Goal: Check status: Check status

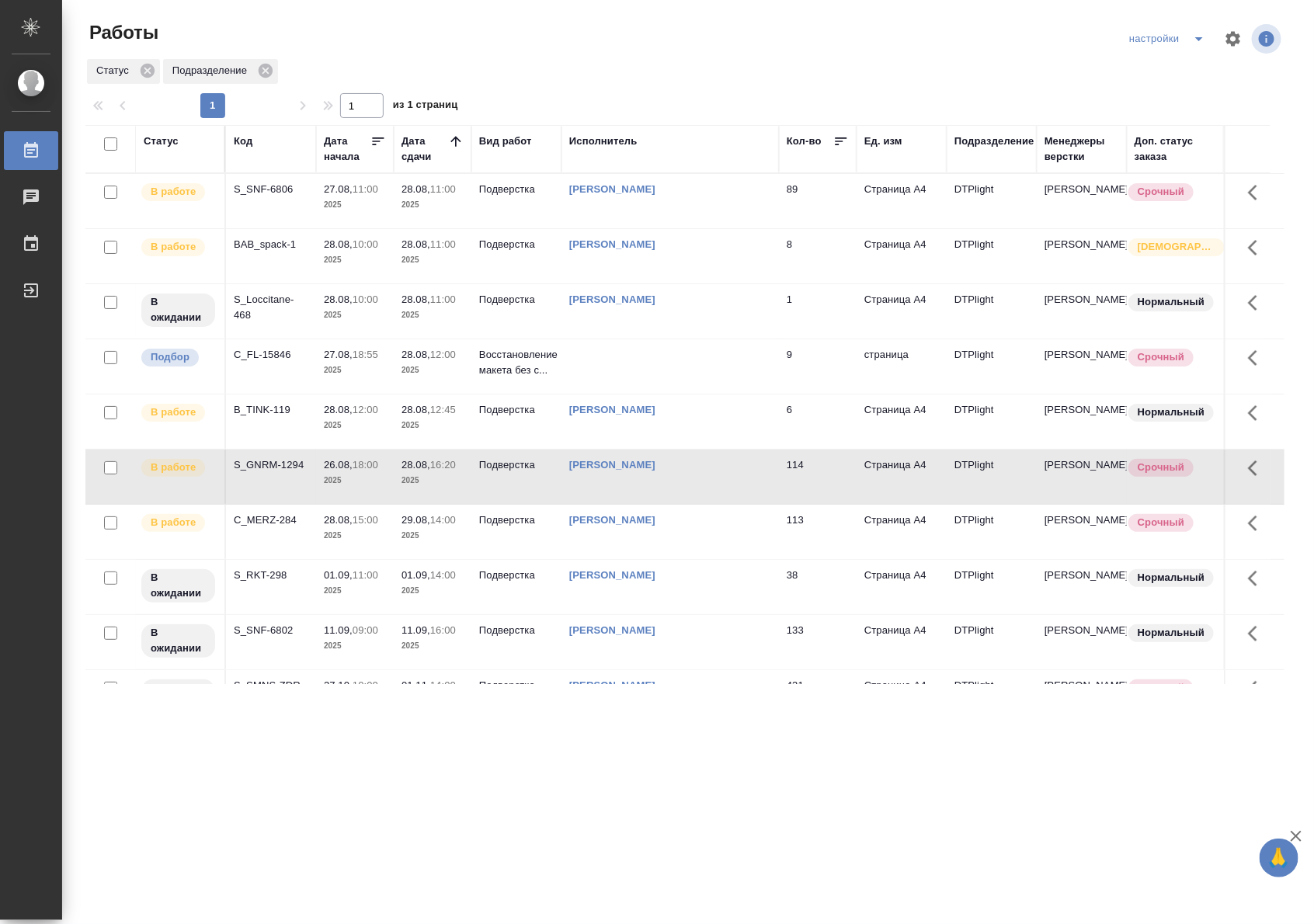
click at [180, 265] on td "В работе" at bounding box center [181, 255] width 91 height 54
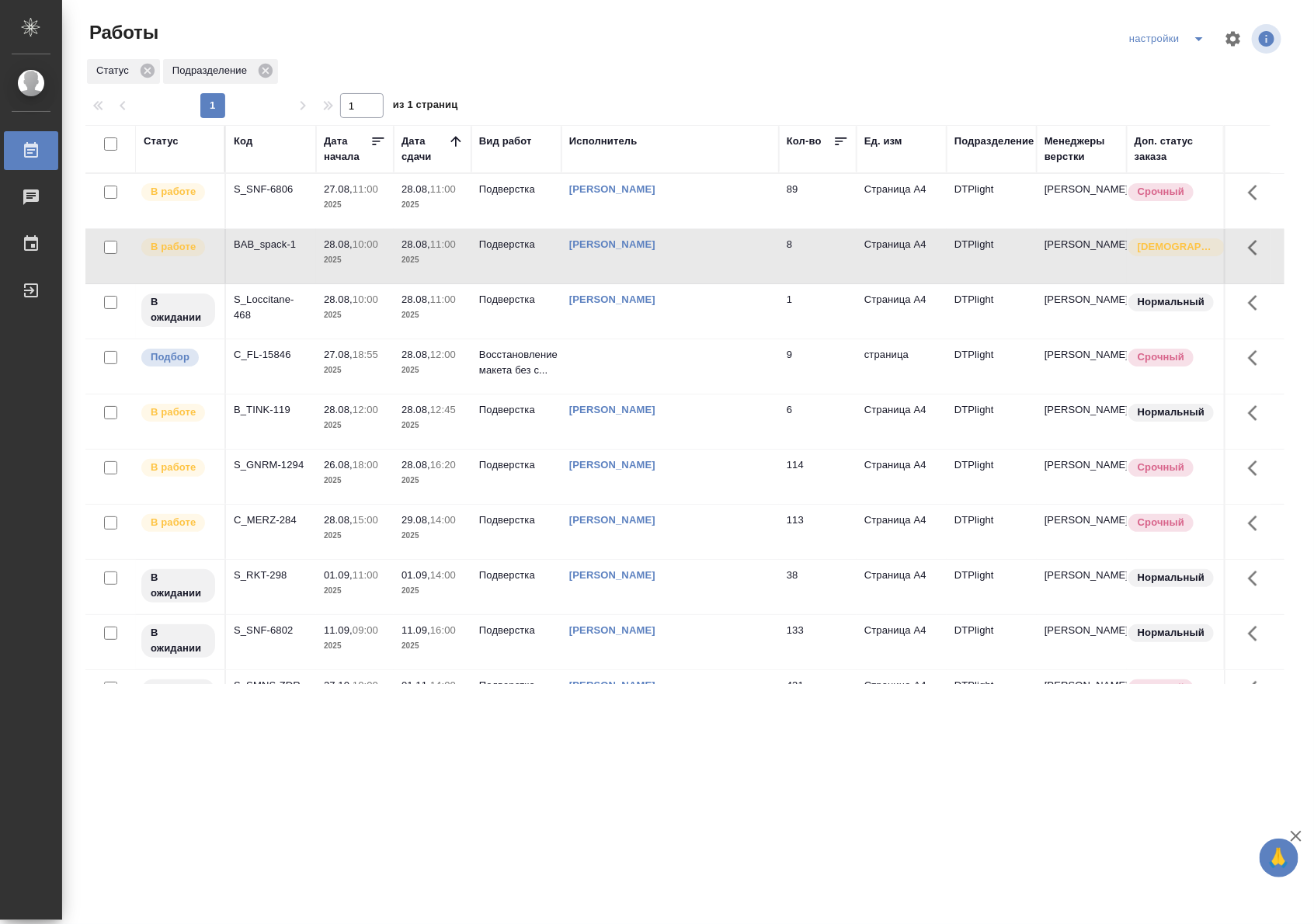
click at [180, 265] on td "В работе" at bounding box center [181, 255] width 91 height 54
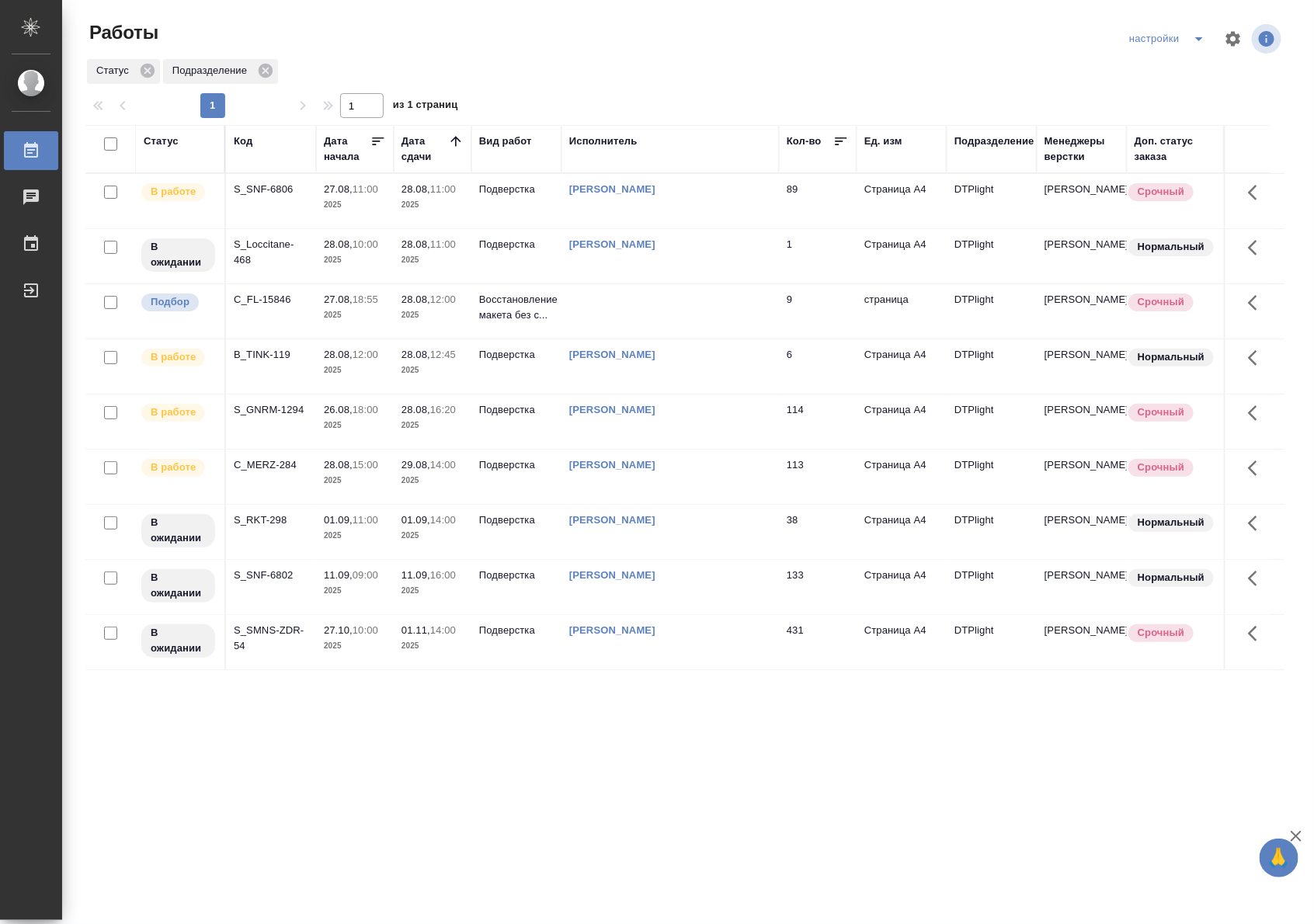
click at [428, 207] on p "2025" at bounding box center [432, 205] width 62 height 15
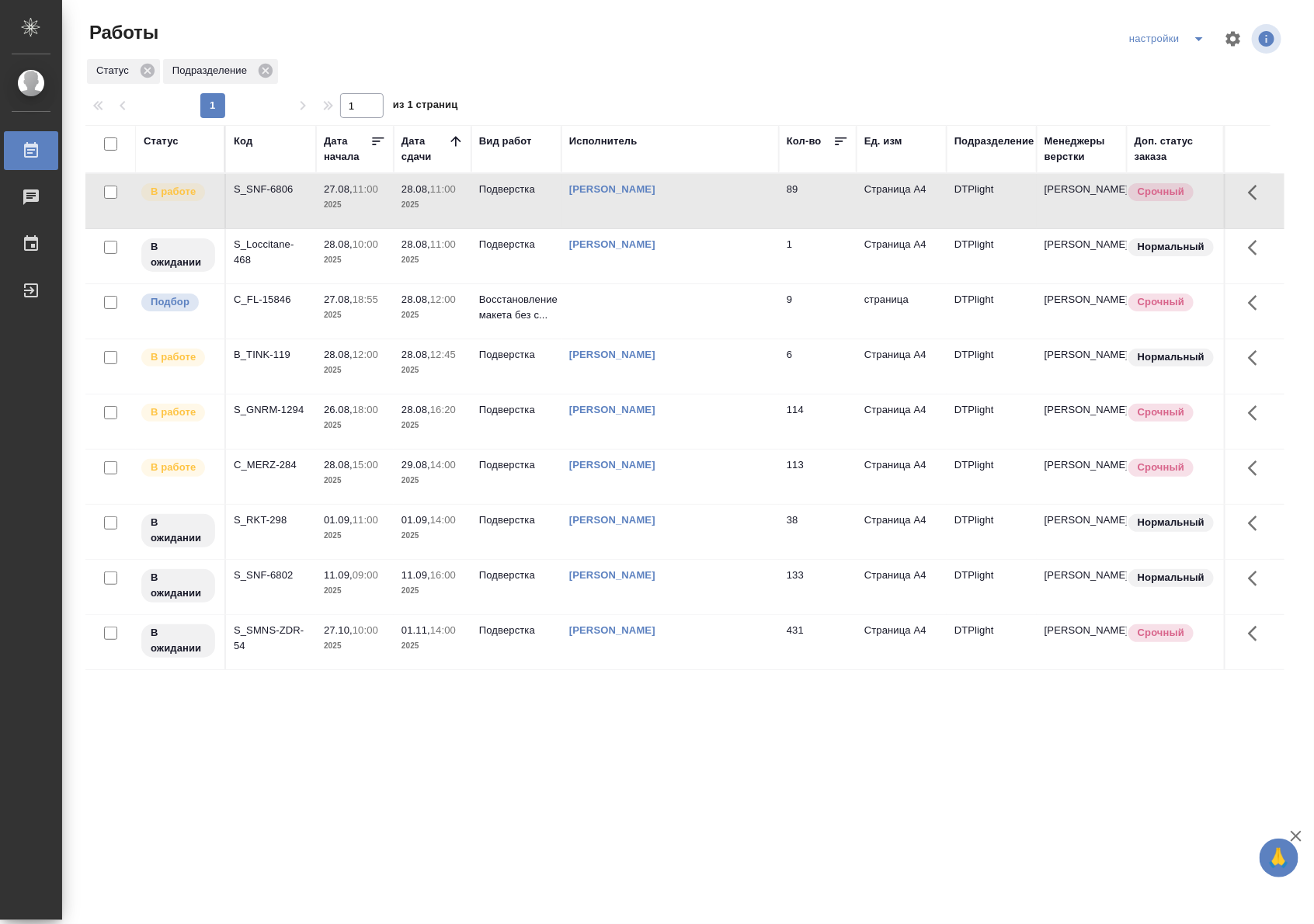
click at [428, 207] on p "2025" at bounding box center [432, 205] width 62 height 15
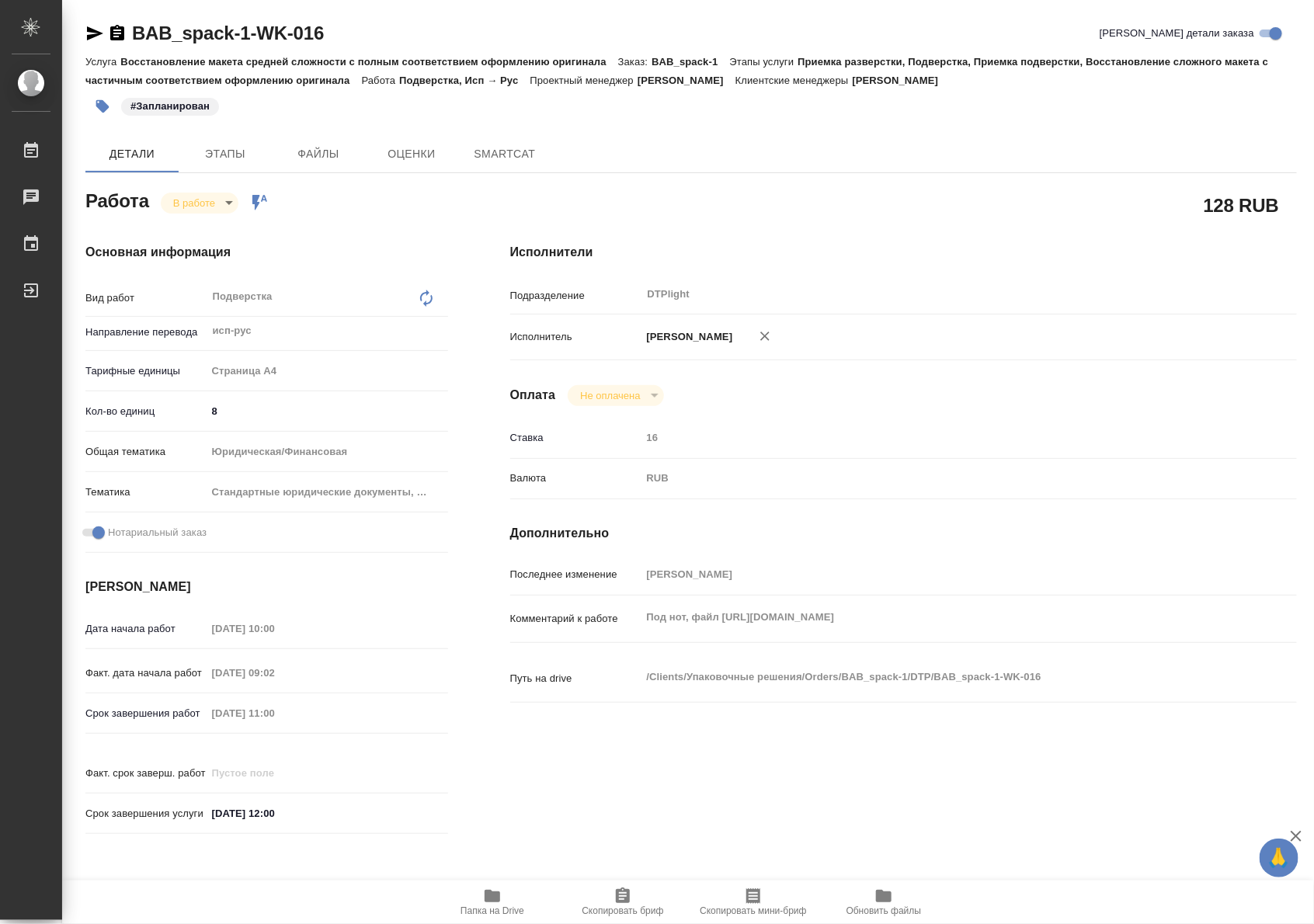
type textarea "x"
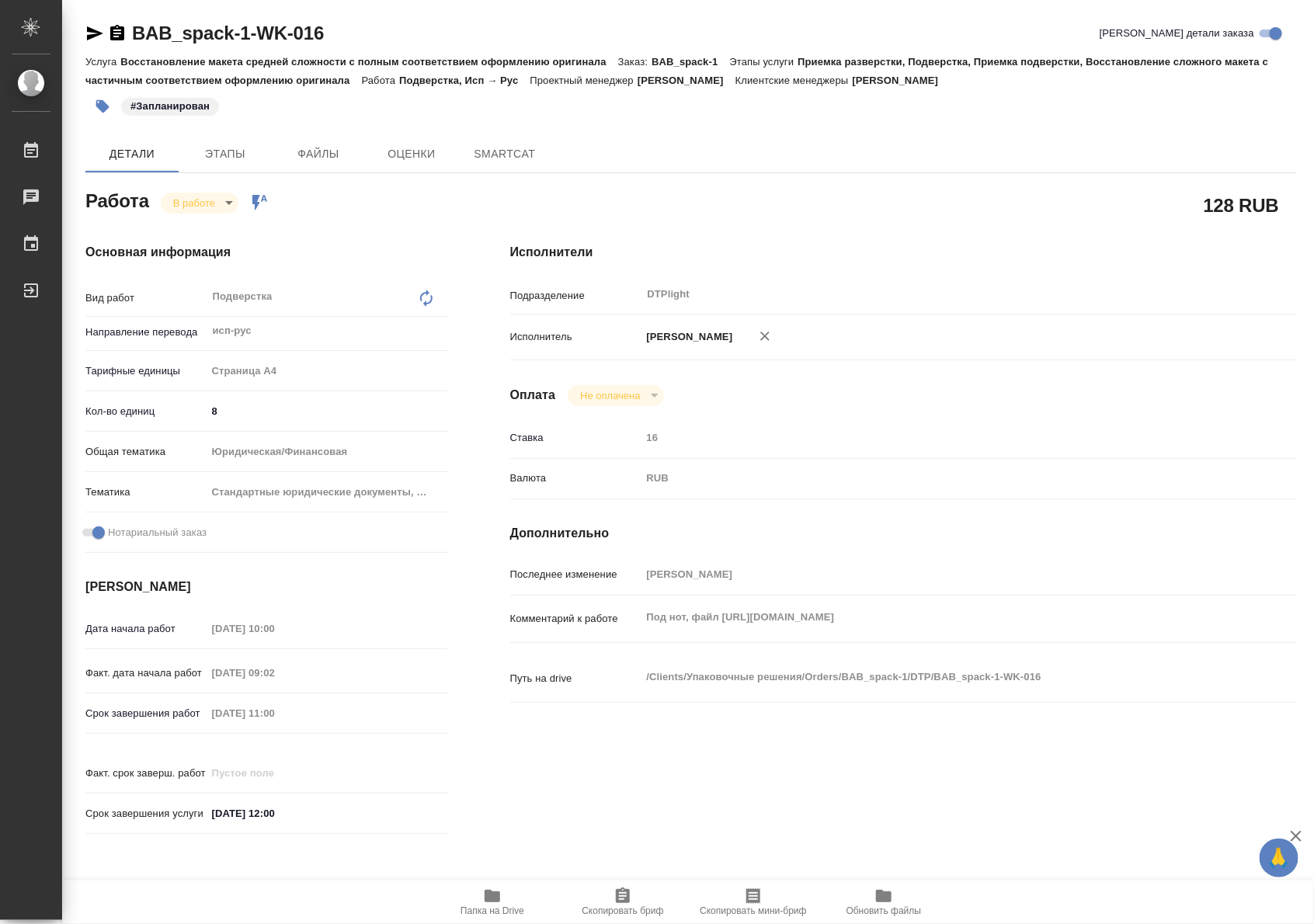
type textarea "x"
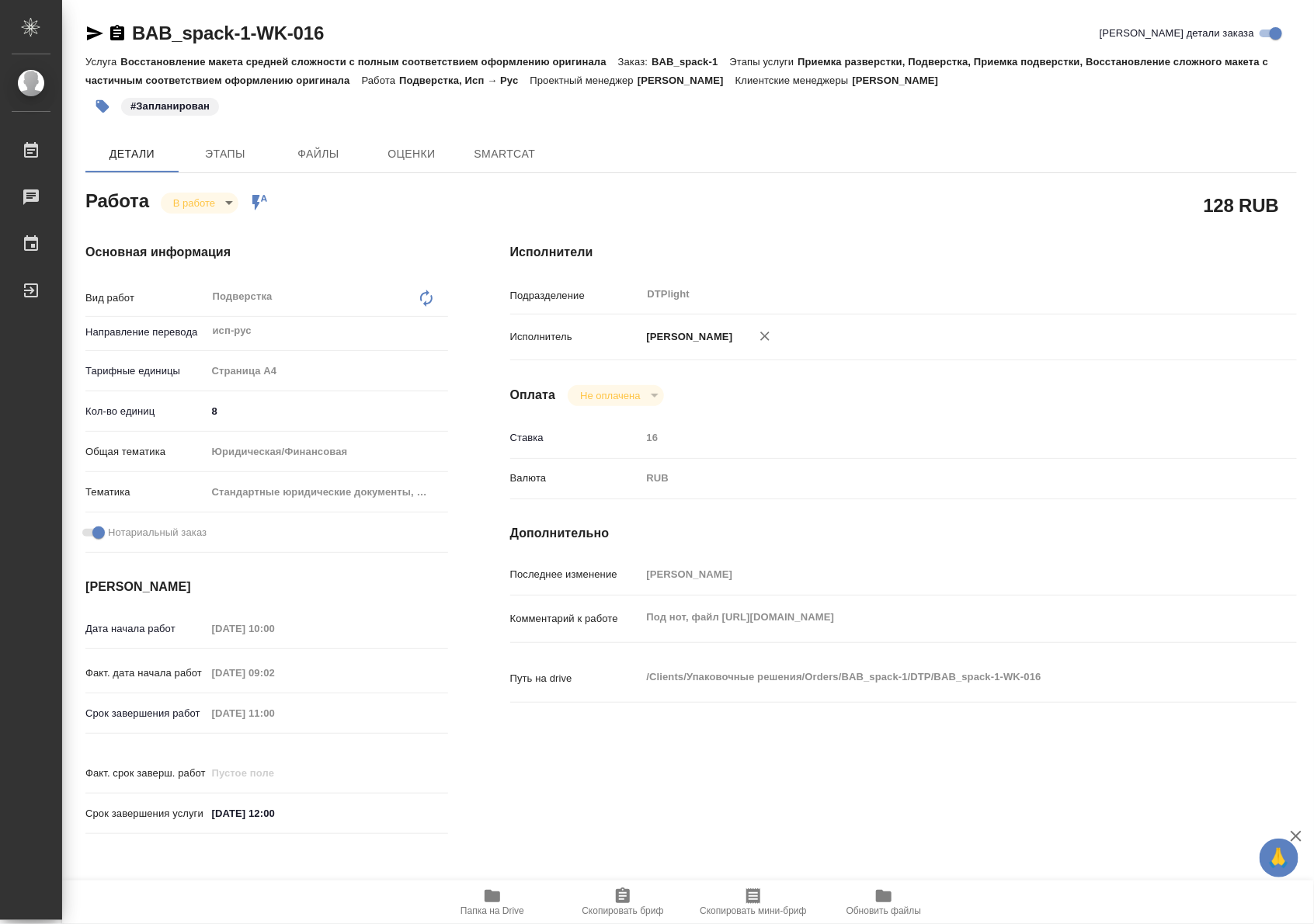
type textarea "x"
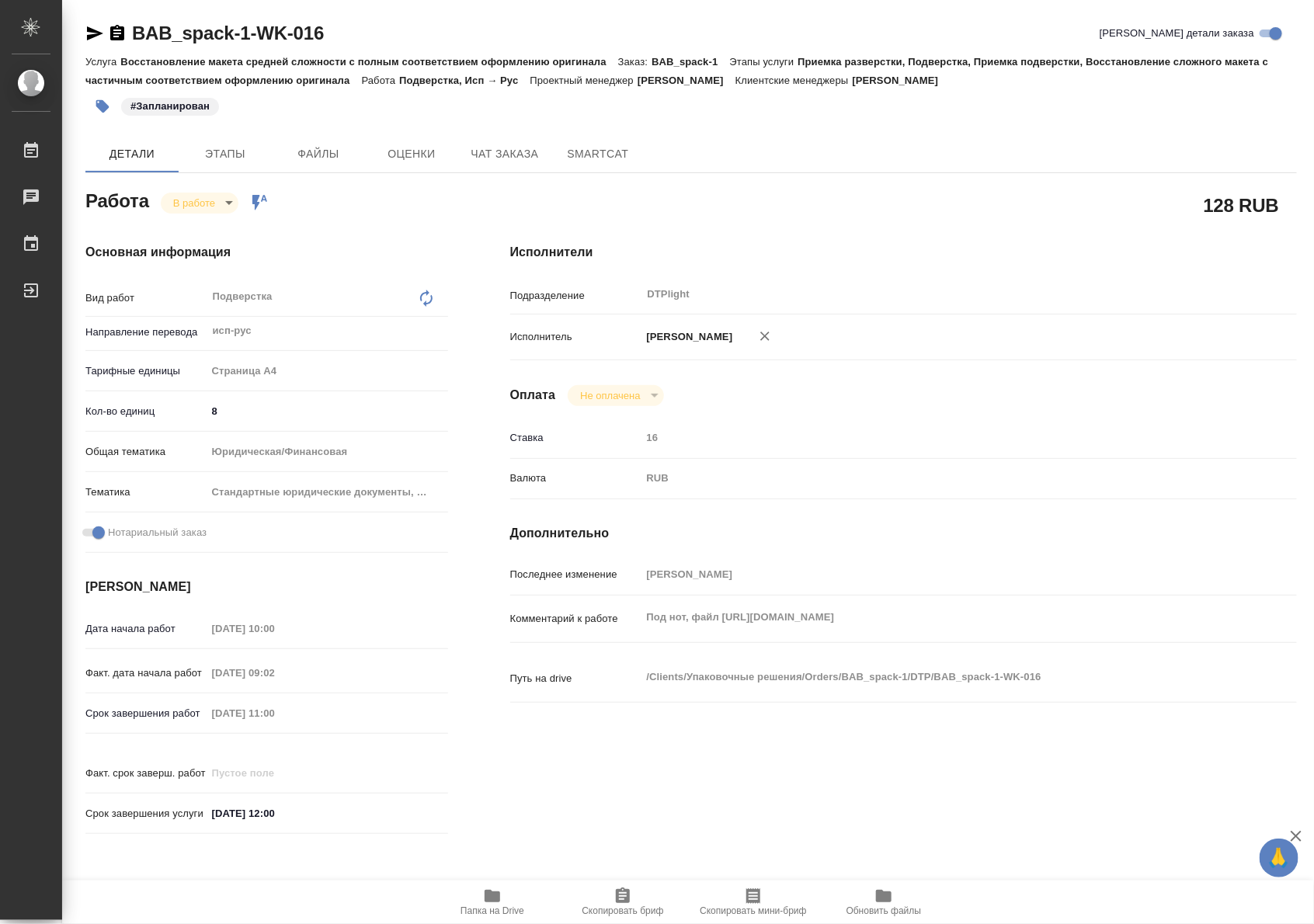
type textarea "x"
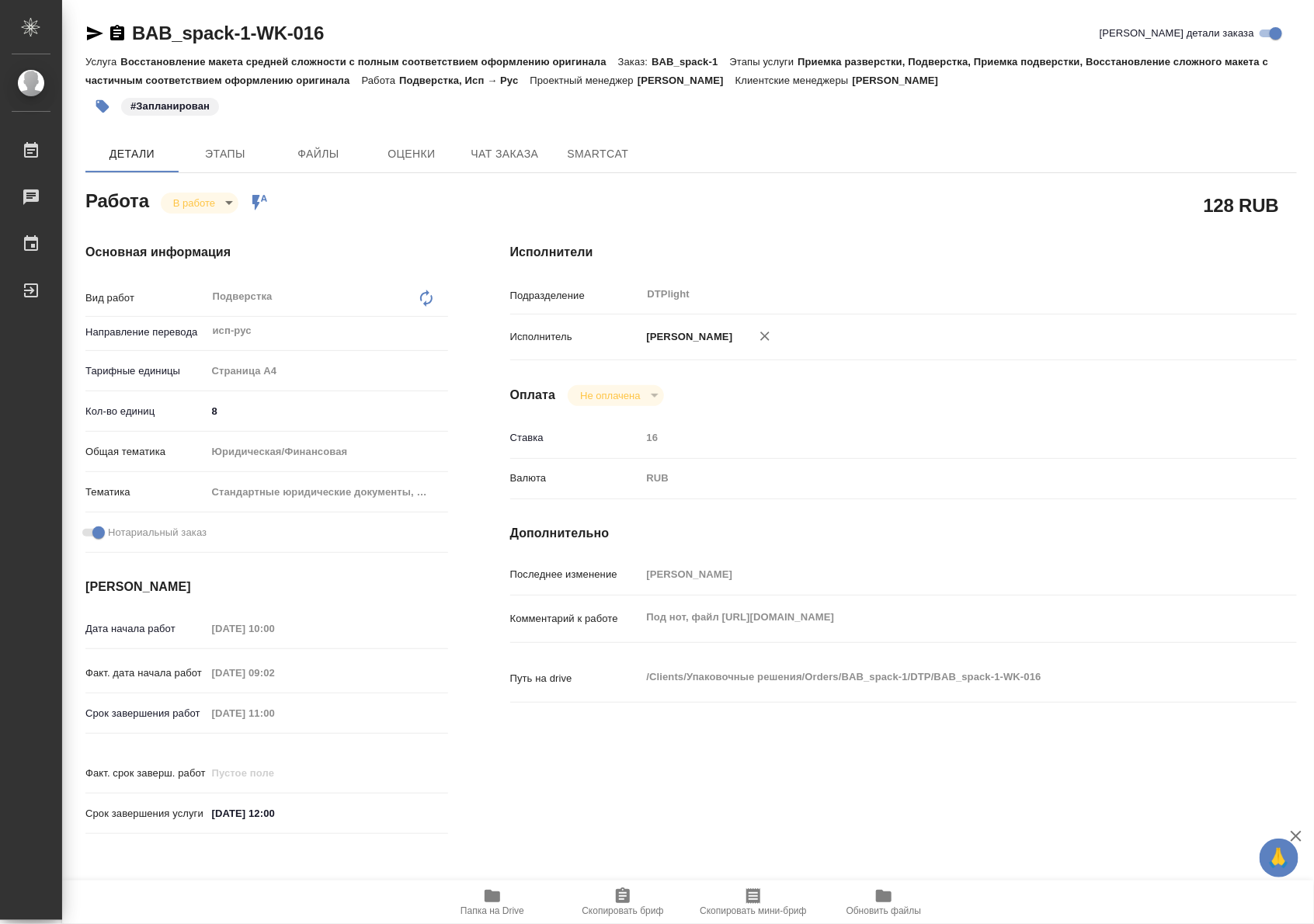
type textarea "x"
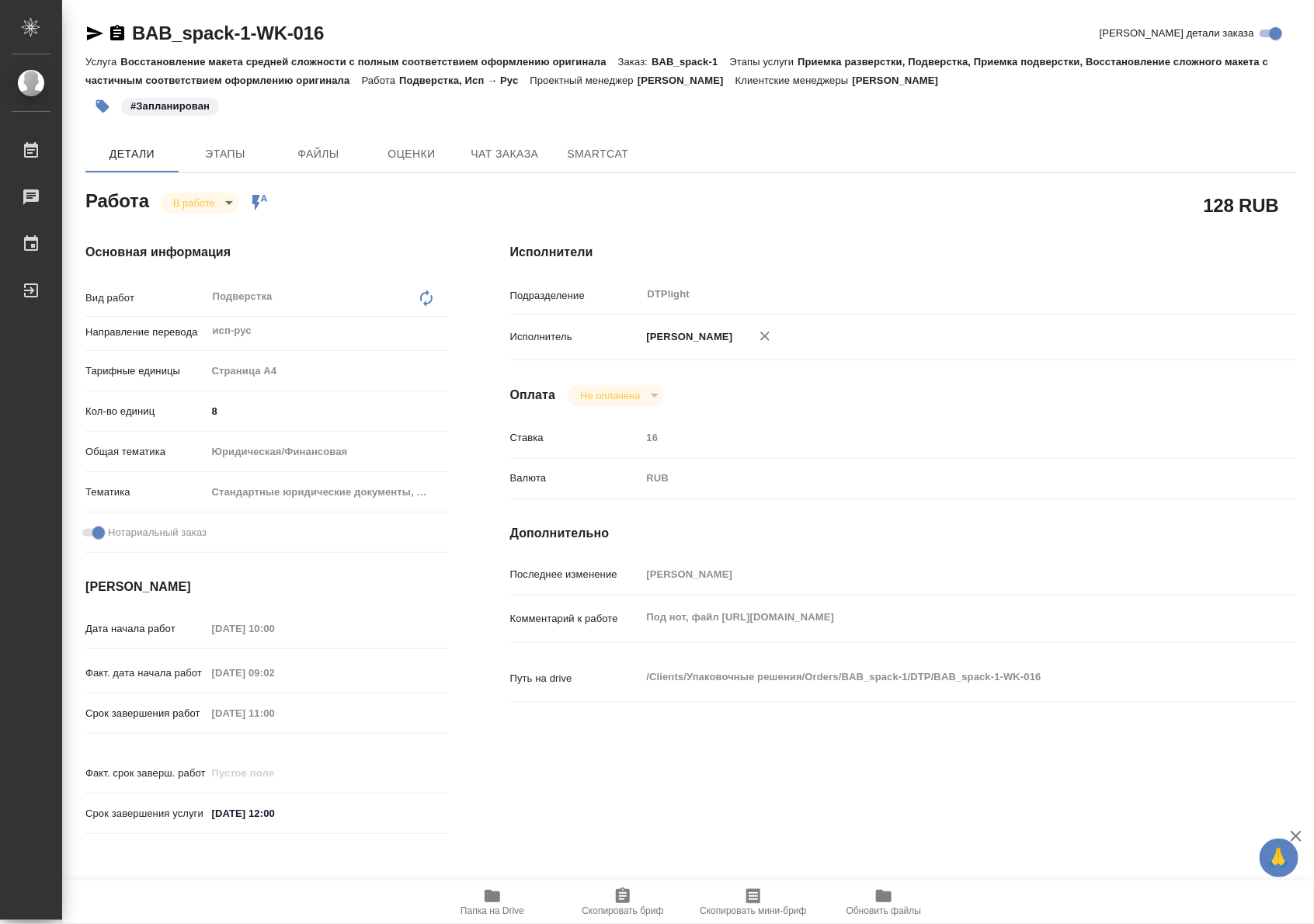
click at [509, 901] on span "Папка на Drive" at bounding box center [492, 901] width 111 height 30
click at [192, 195] on body "🙏 .cls-1 fill:#fff; AWATERA Riianova Anna Работы 0 Чаты График Выйти BAB_spack-…" at bounding box center [657, 462] width 1314 height 924
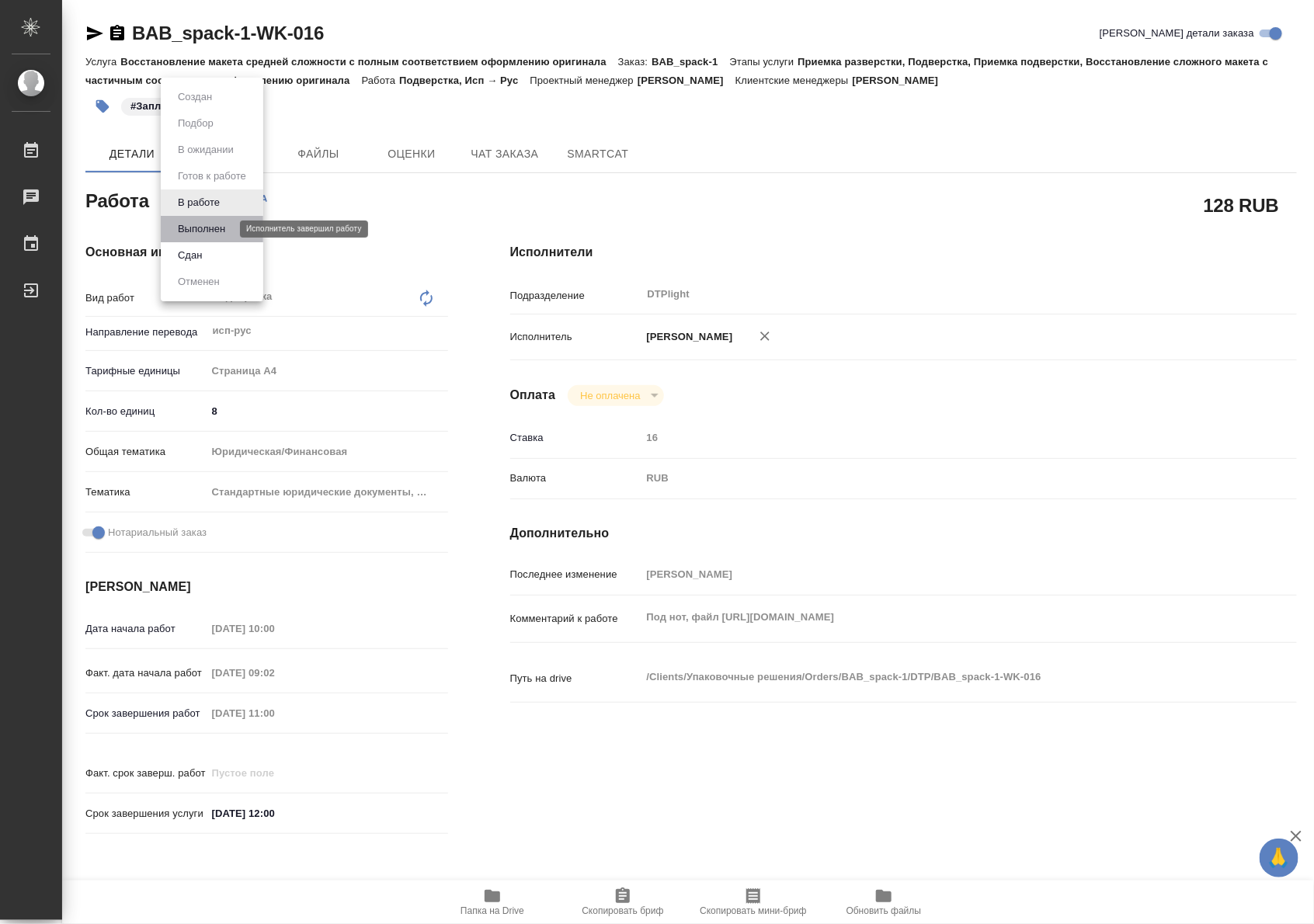
click at [195, 229] on button "Выполнен" at bounding box center [202, 230] width 57 height 17
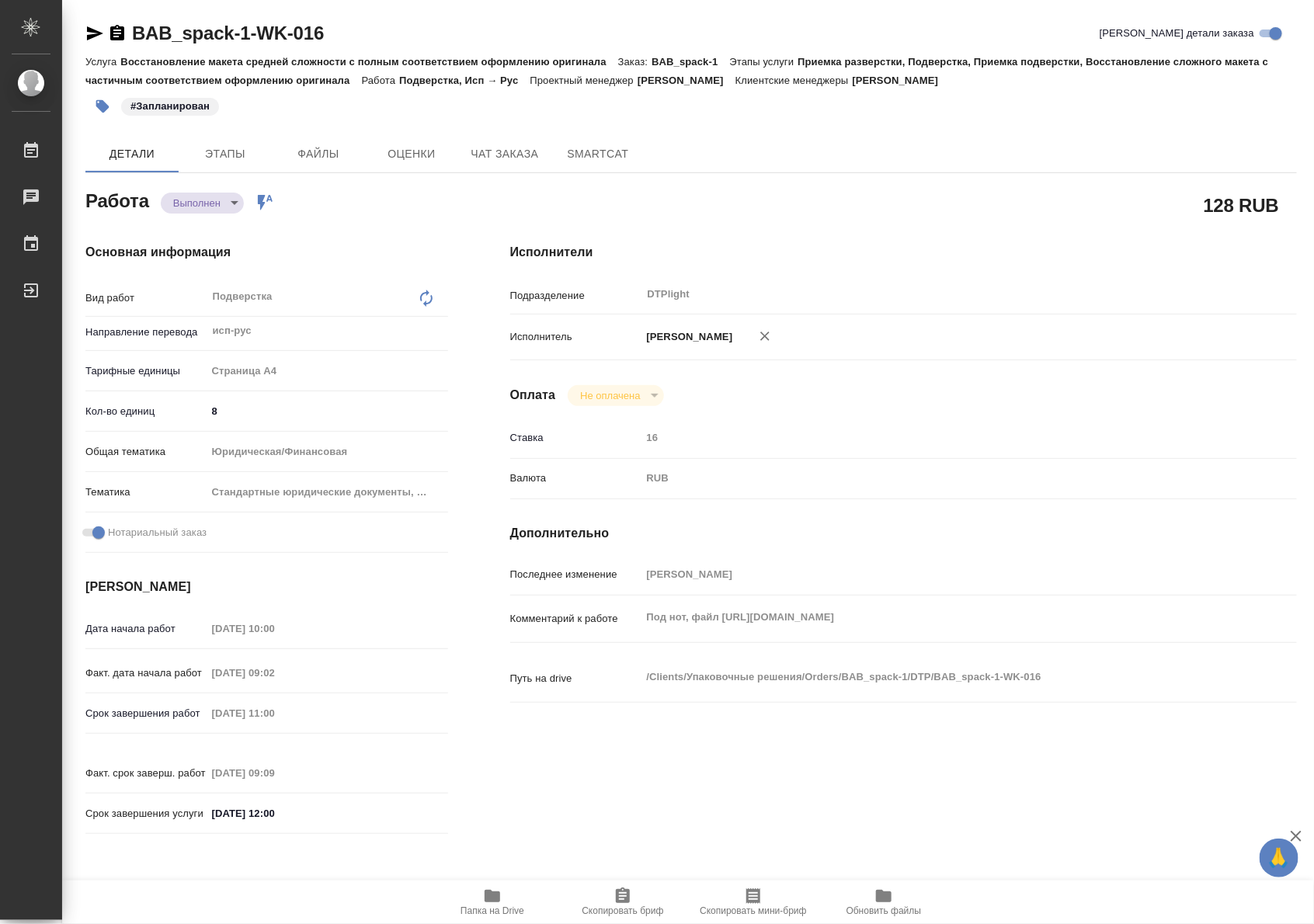
type textarea "x"
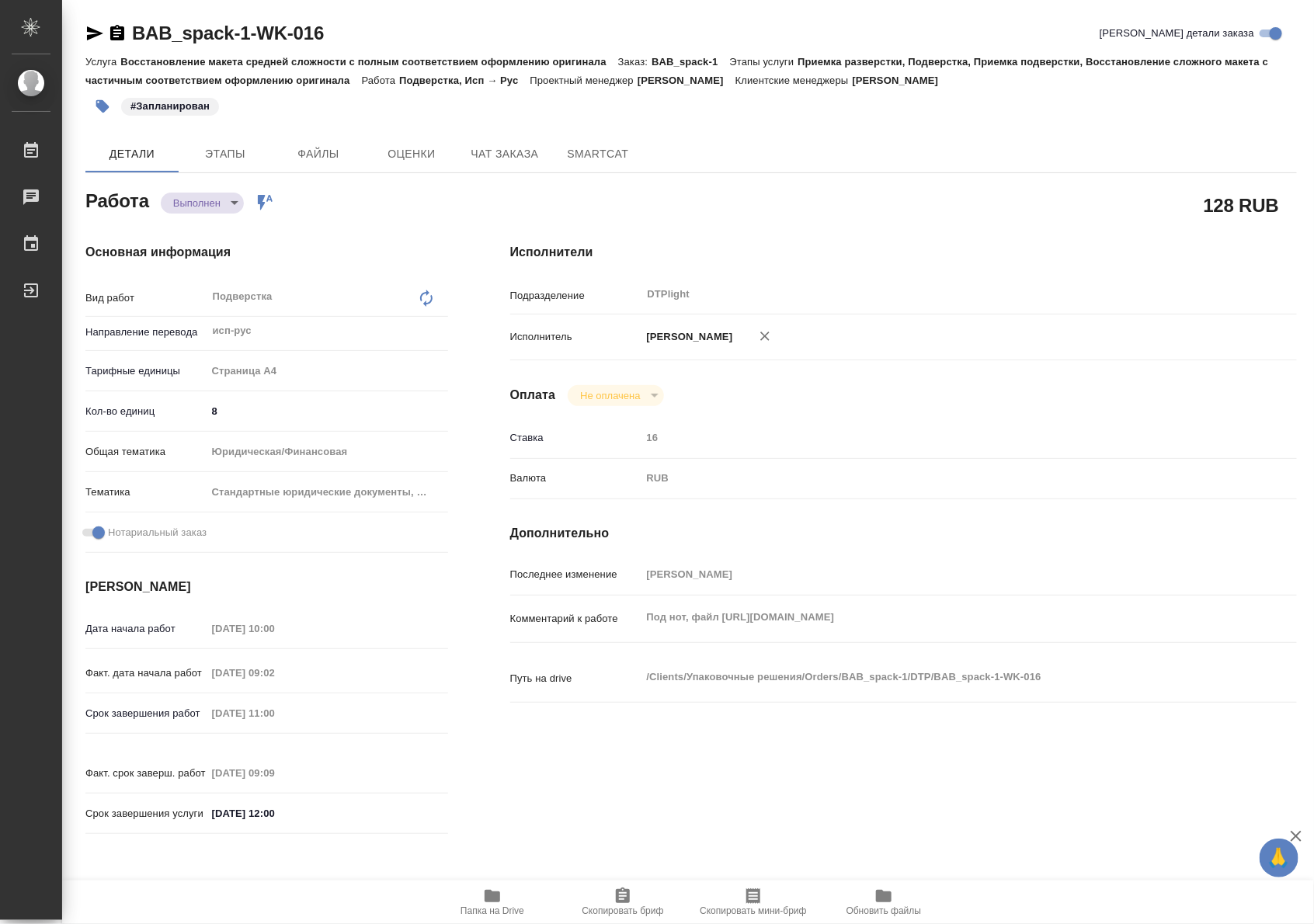
type textarea "x"
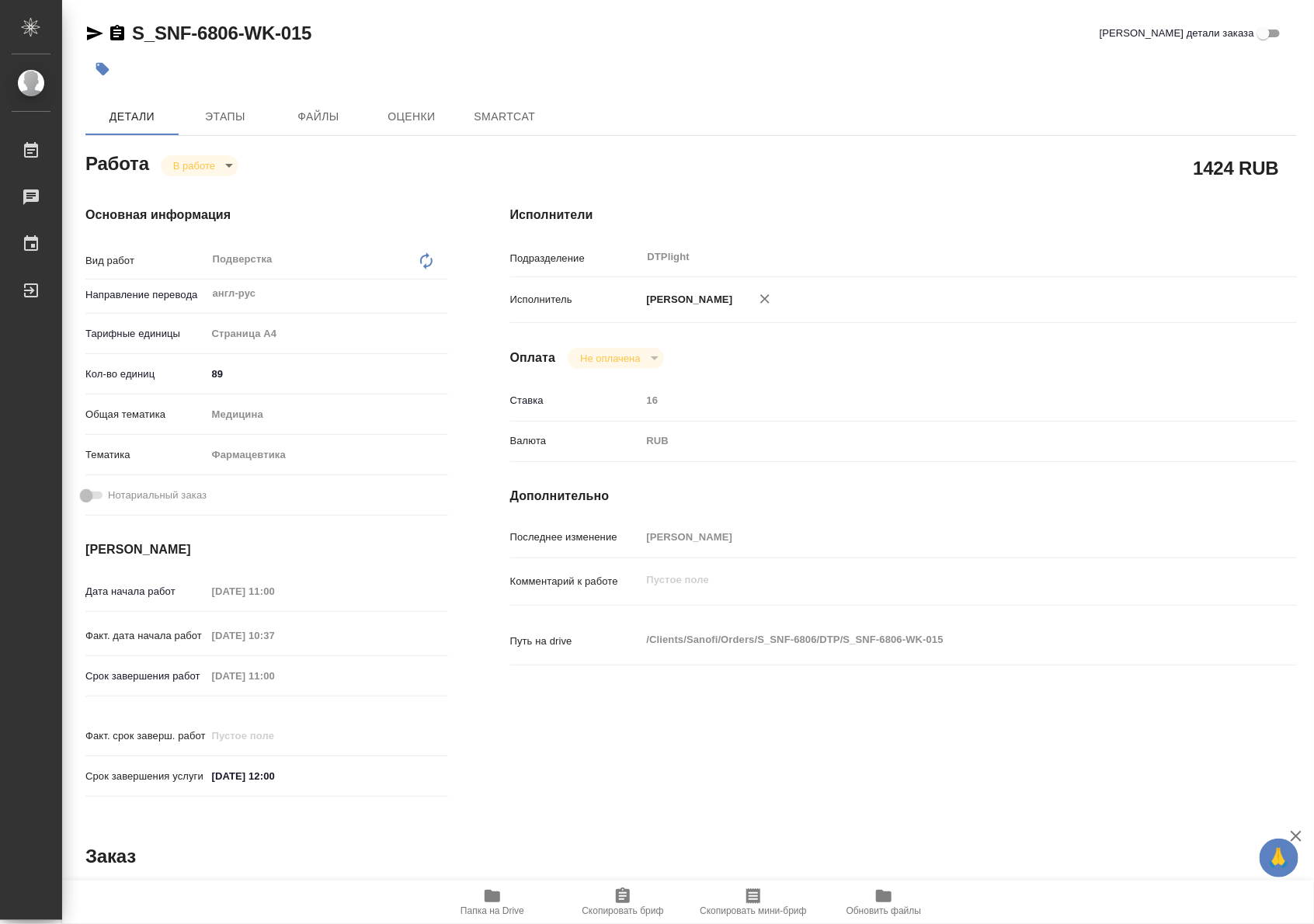
type textarea "x"
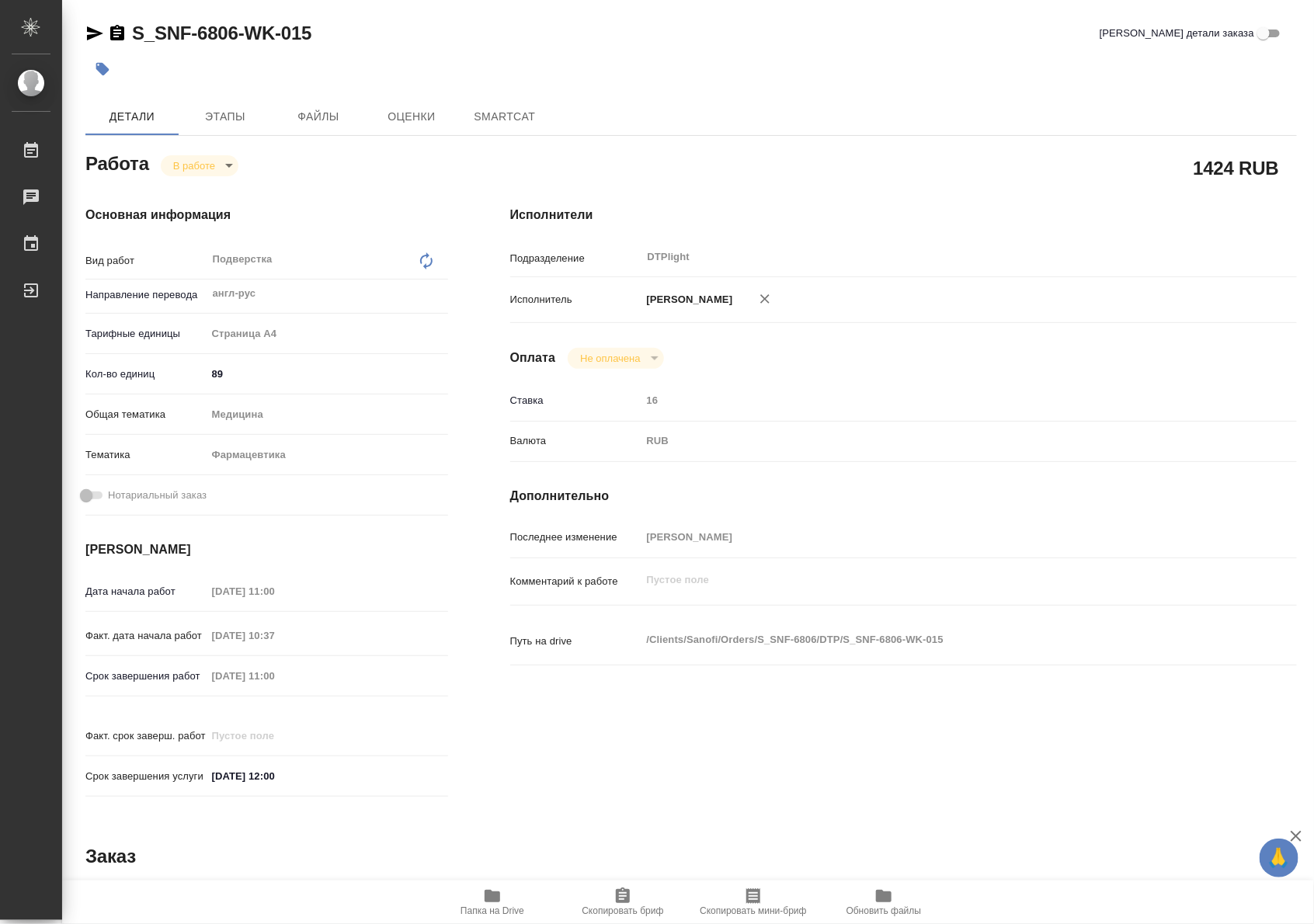
type textarea "x"
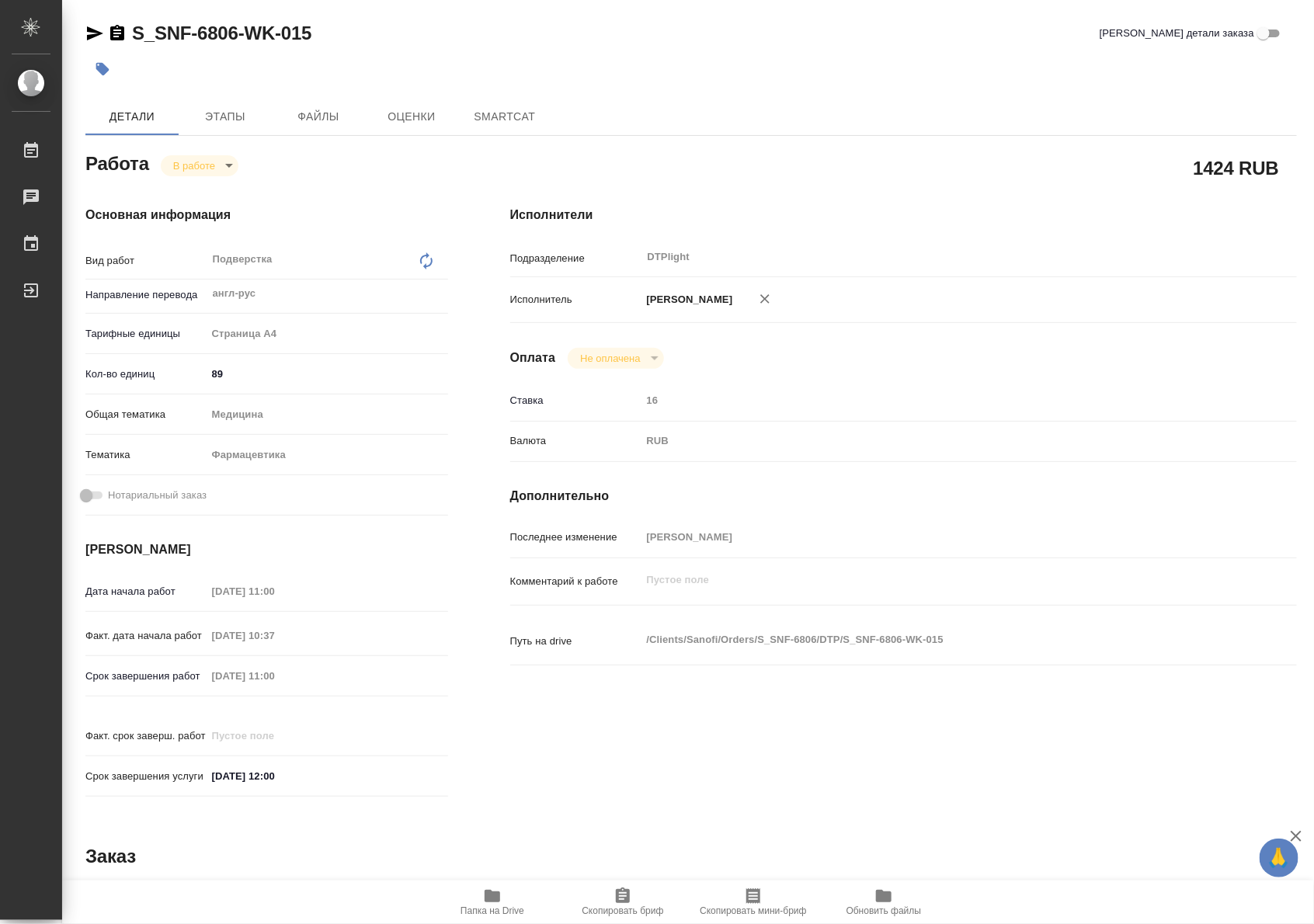
type textarea "x"
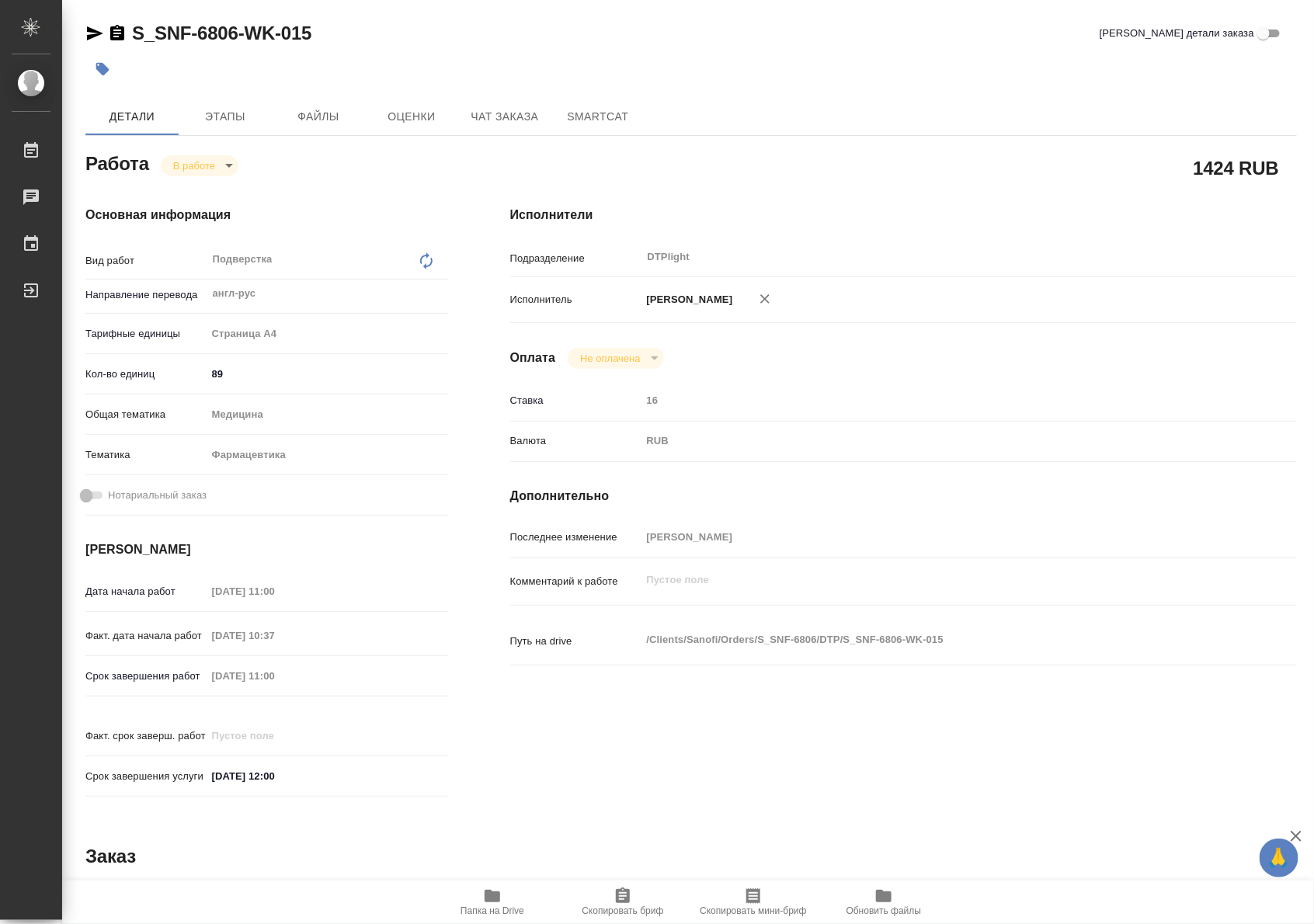
type textarea "x"
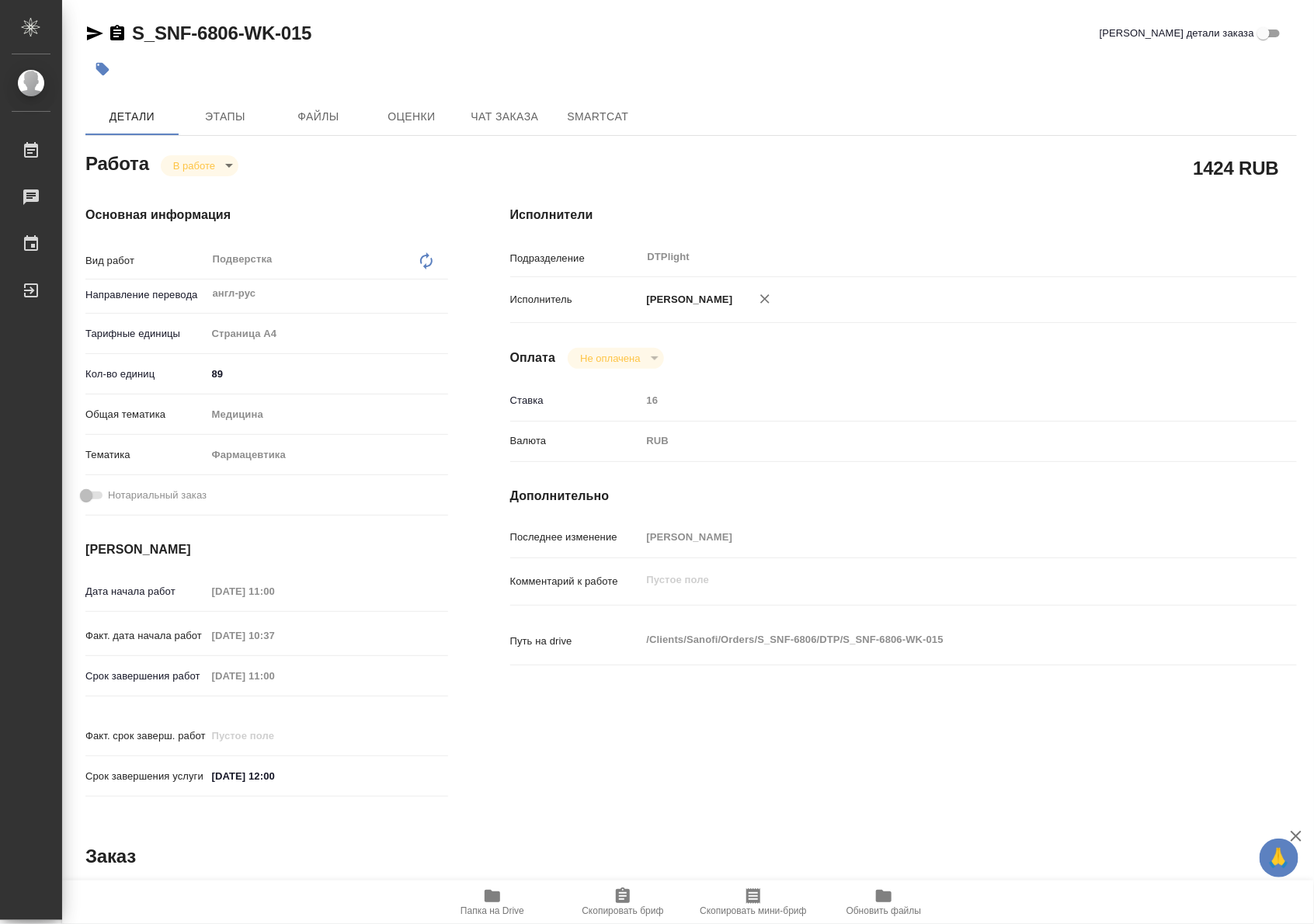
type textarea "x"
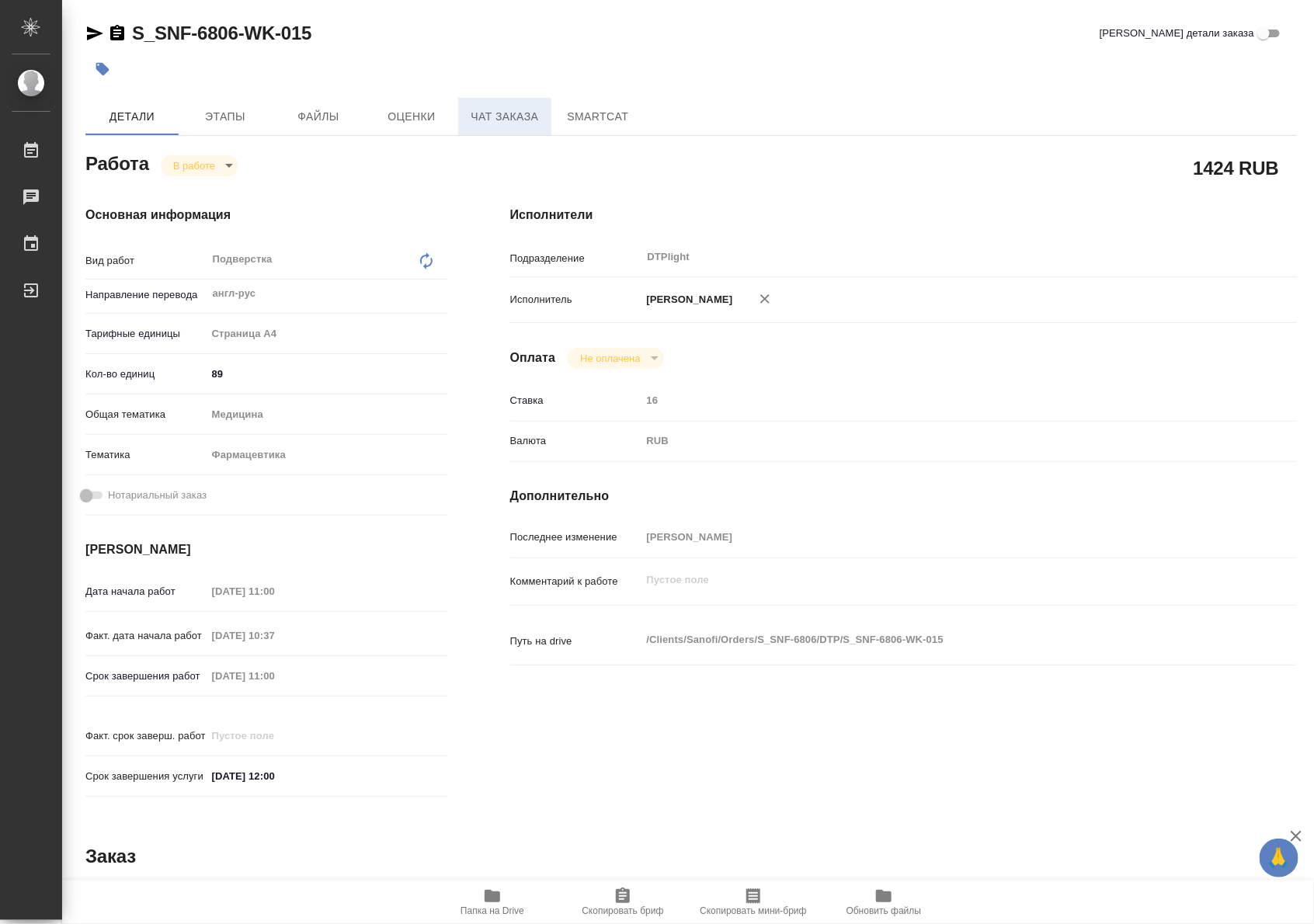
click at [486, 112] on span "Чат заказа" at bounding box center [505, 117] width 74 height 19
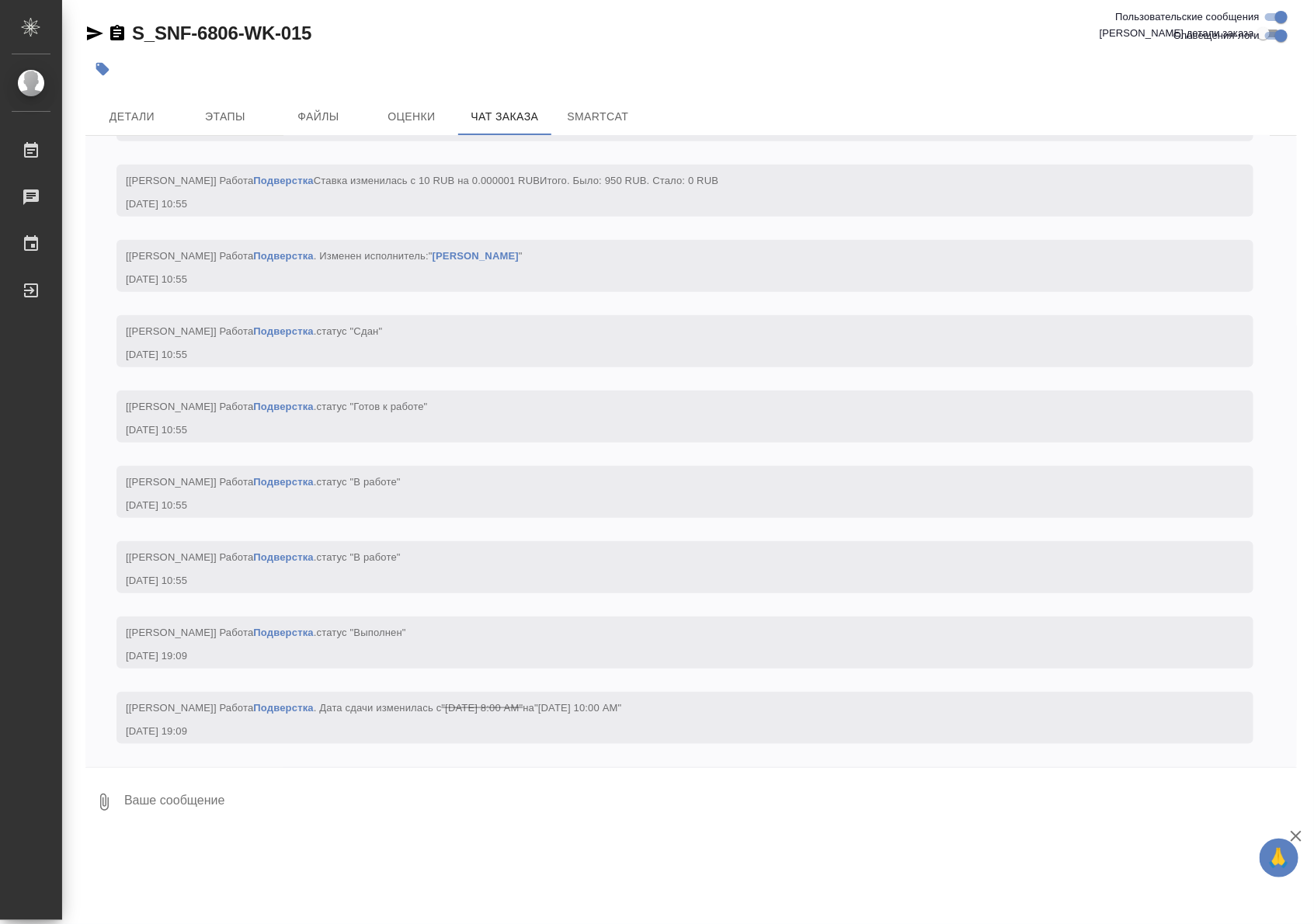
scroll to position [16807, 0]
click at [288, 627] on link "Подверстка" at bounding box center [283, 633] width 60 height 11
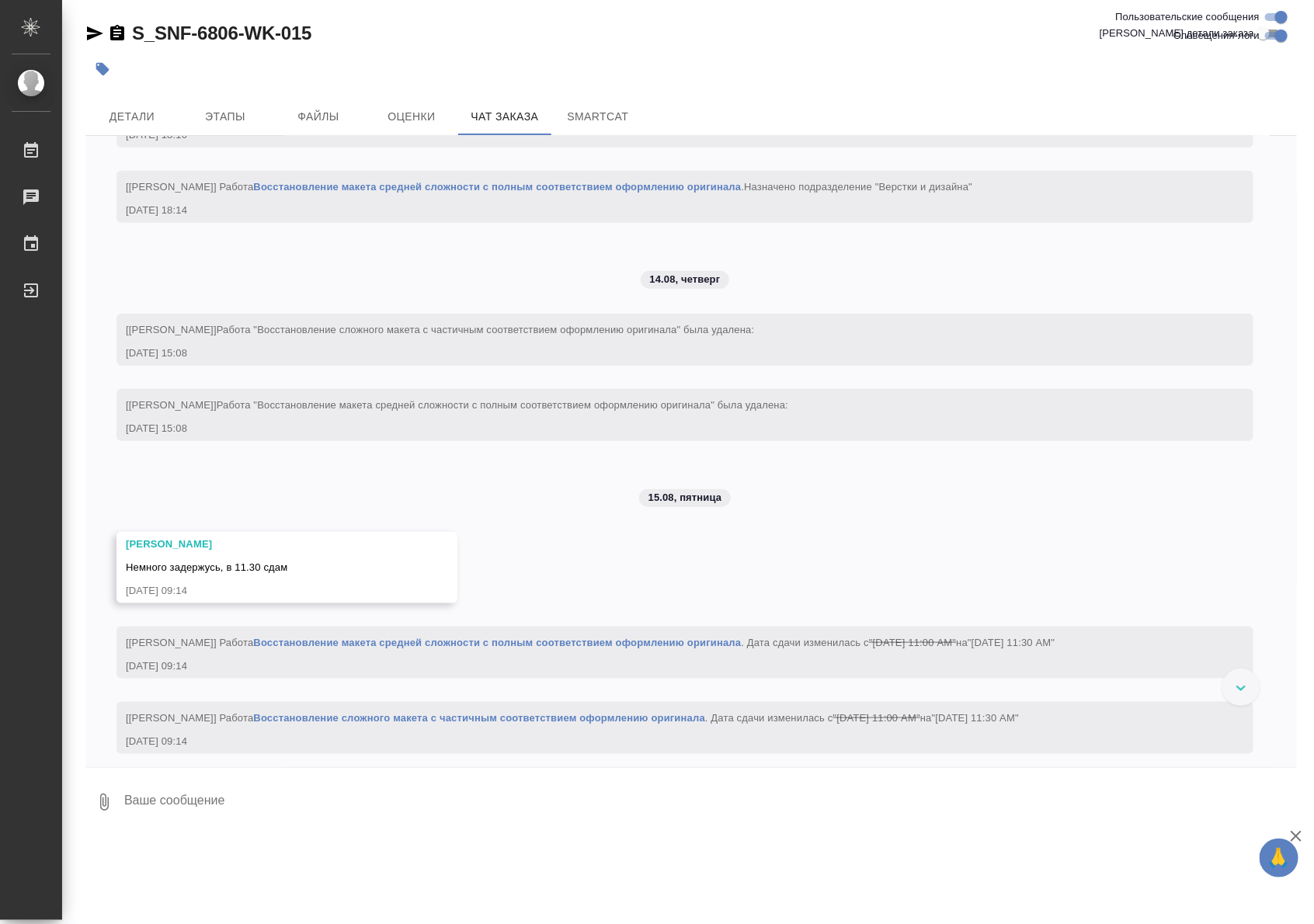
scroll to position [8427, 0]
click at [460, 43] on link "Восстановление макета средней сложности с полным соответствием оформлению ориги…" at bounding box center [497, 37] width 488 height 11
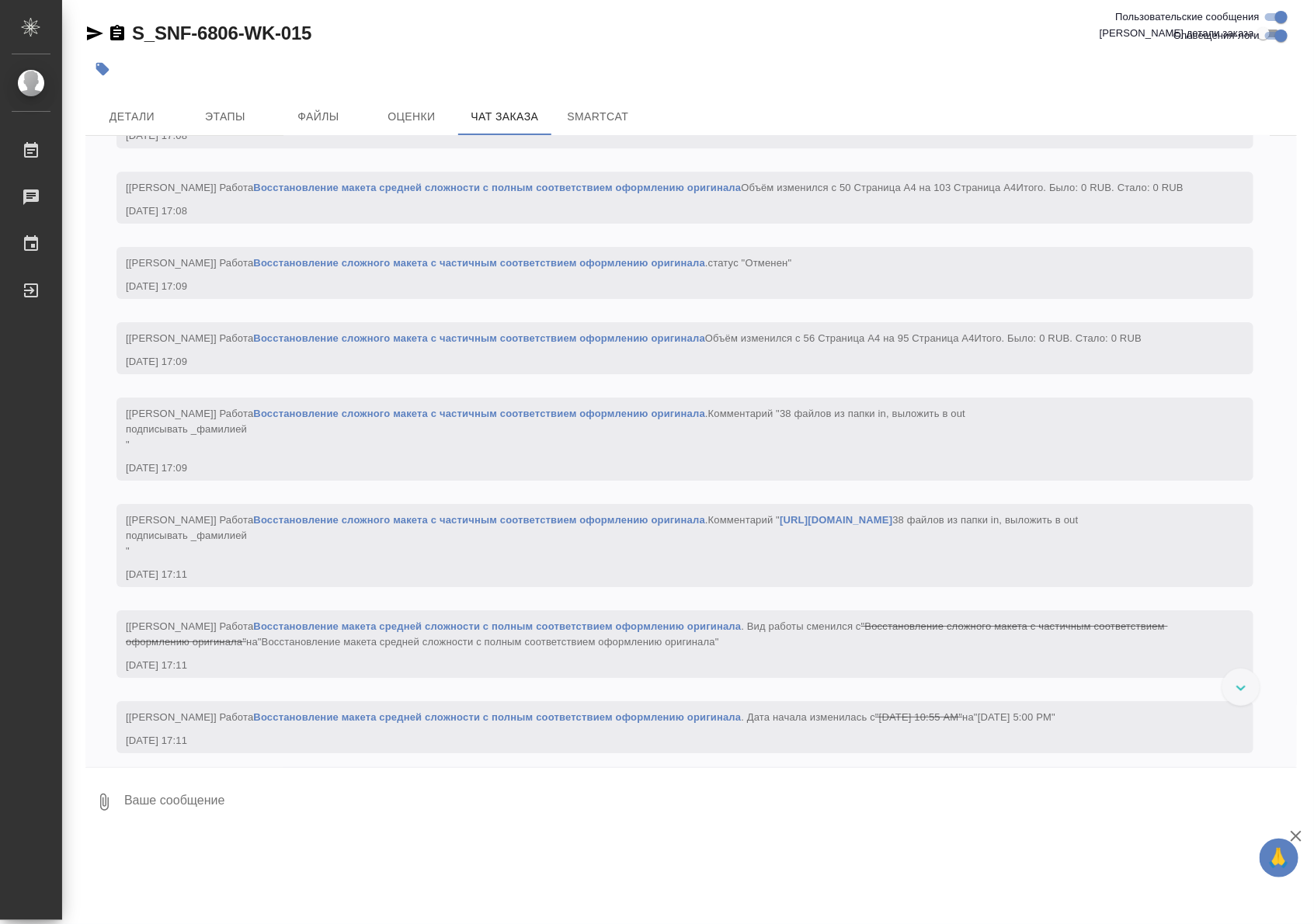
scroll to position [4361, 0]
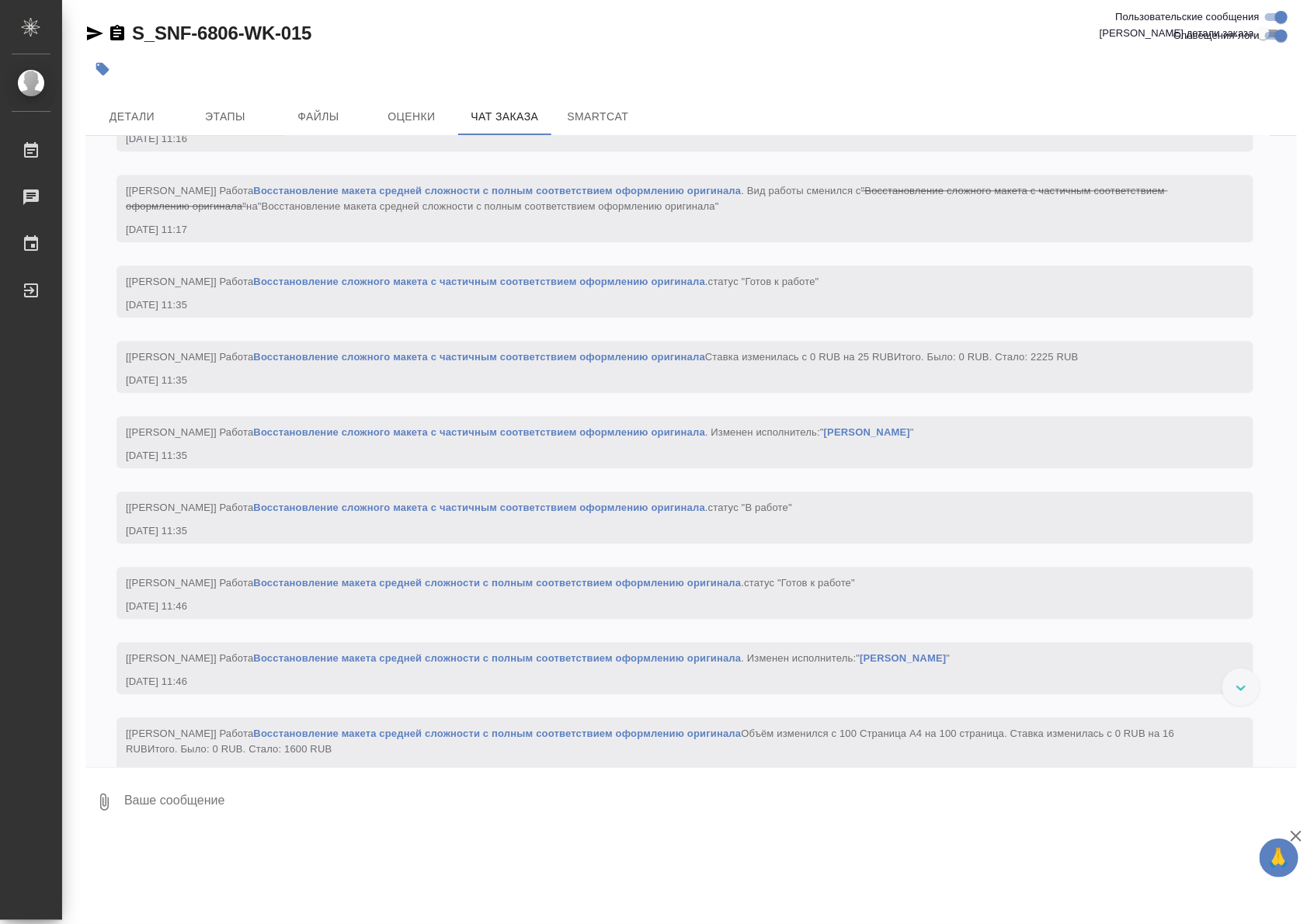
click at [662, 288] on link "Восстановление сложного макета с частичным соответствием оформлению оригинала" at bounding box center [479, 281] width 452 height 11
click at [153, 119] on span "Детали" at bounding box center [131, 117] width 74 height 19
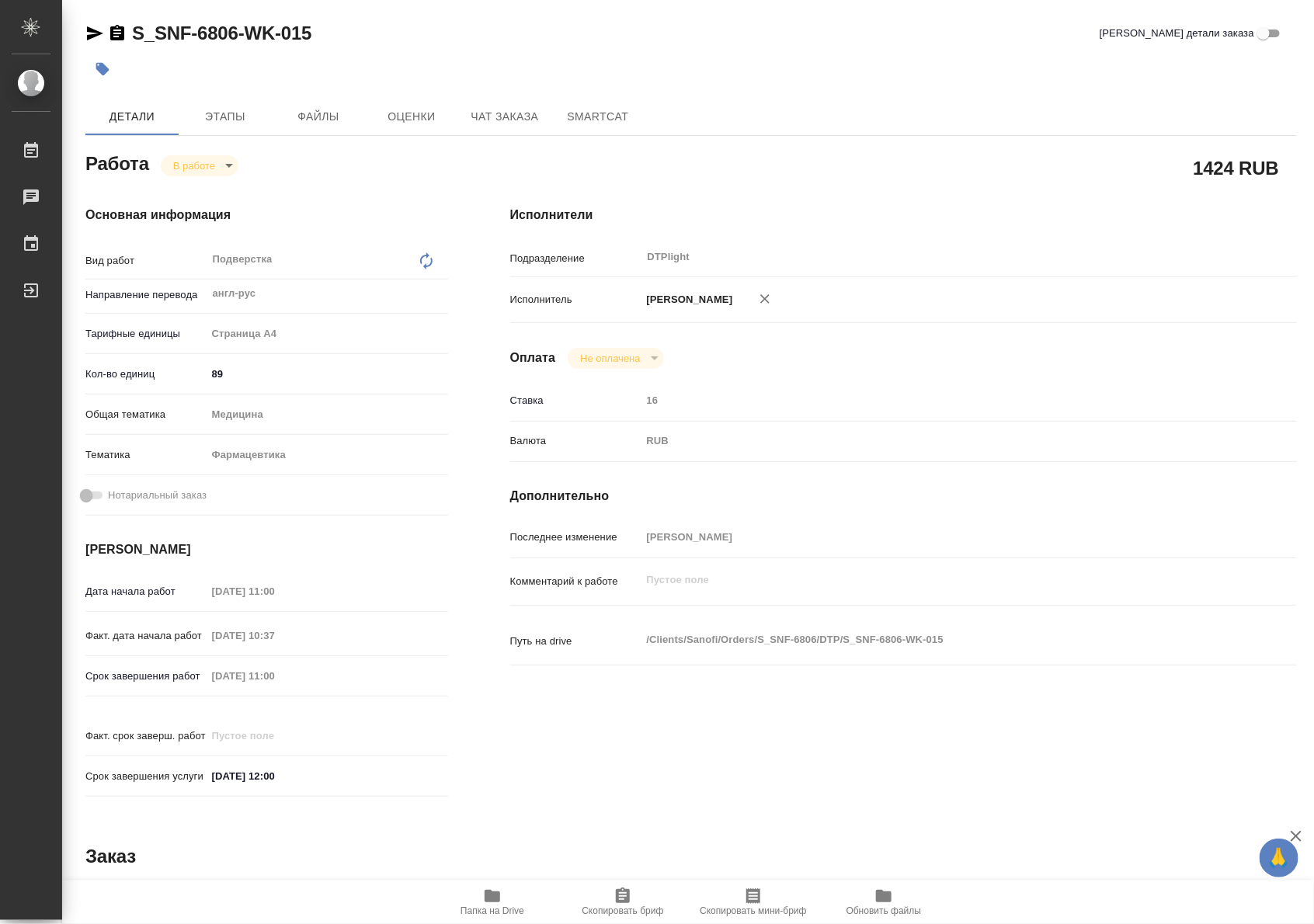
type textarea "x"
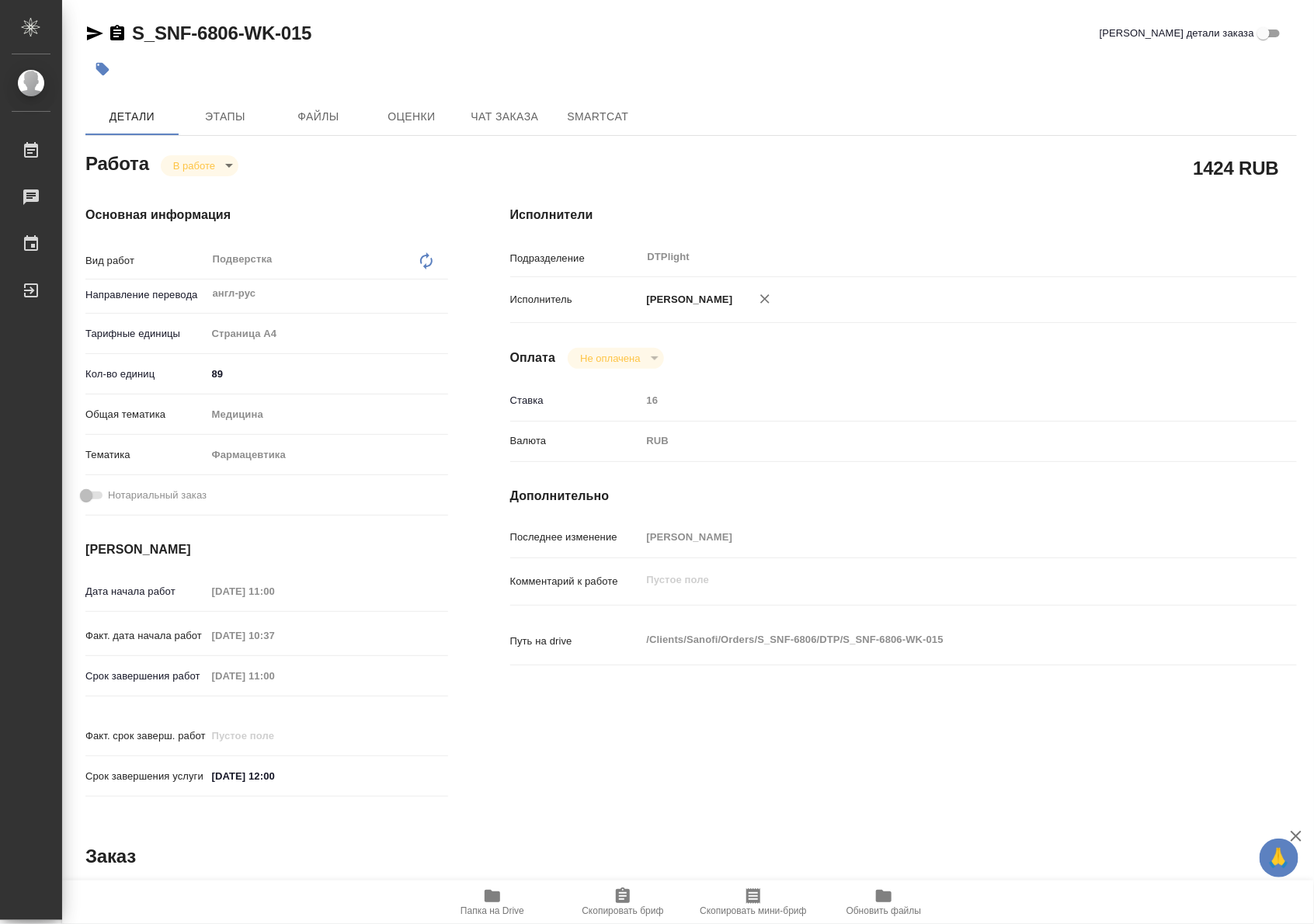
type textarea "x"
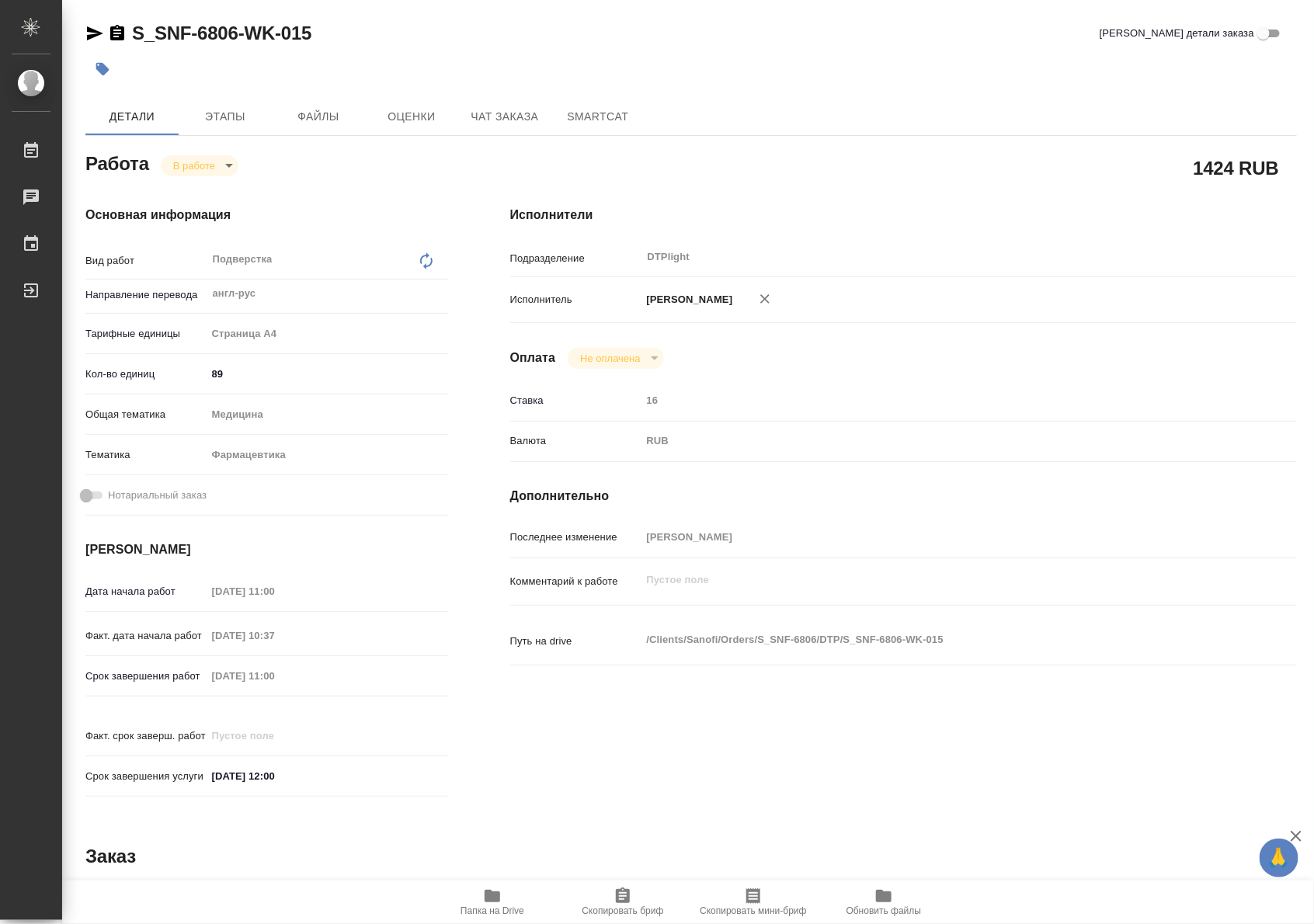
type textarea "x"
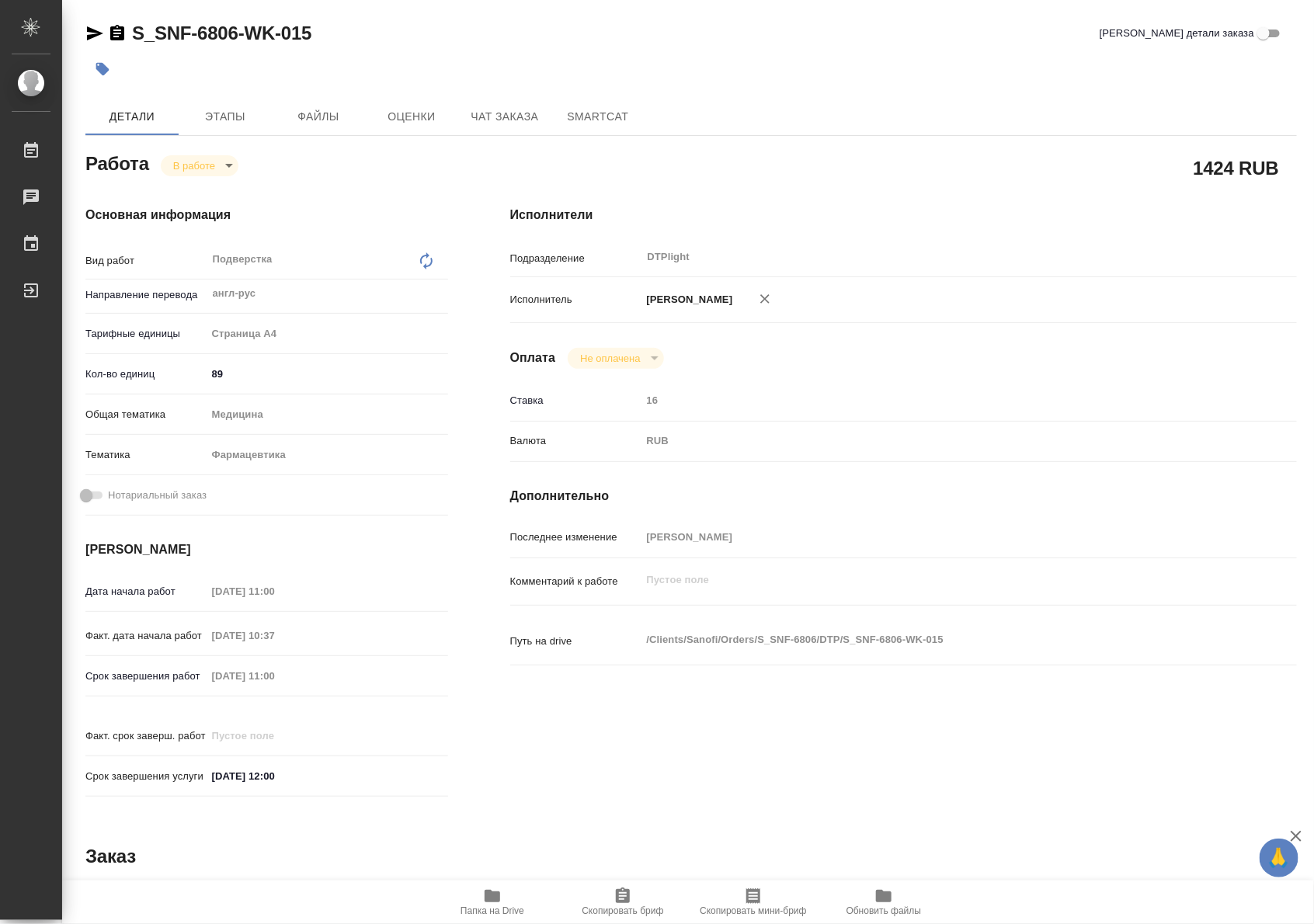
type textarea "x"
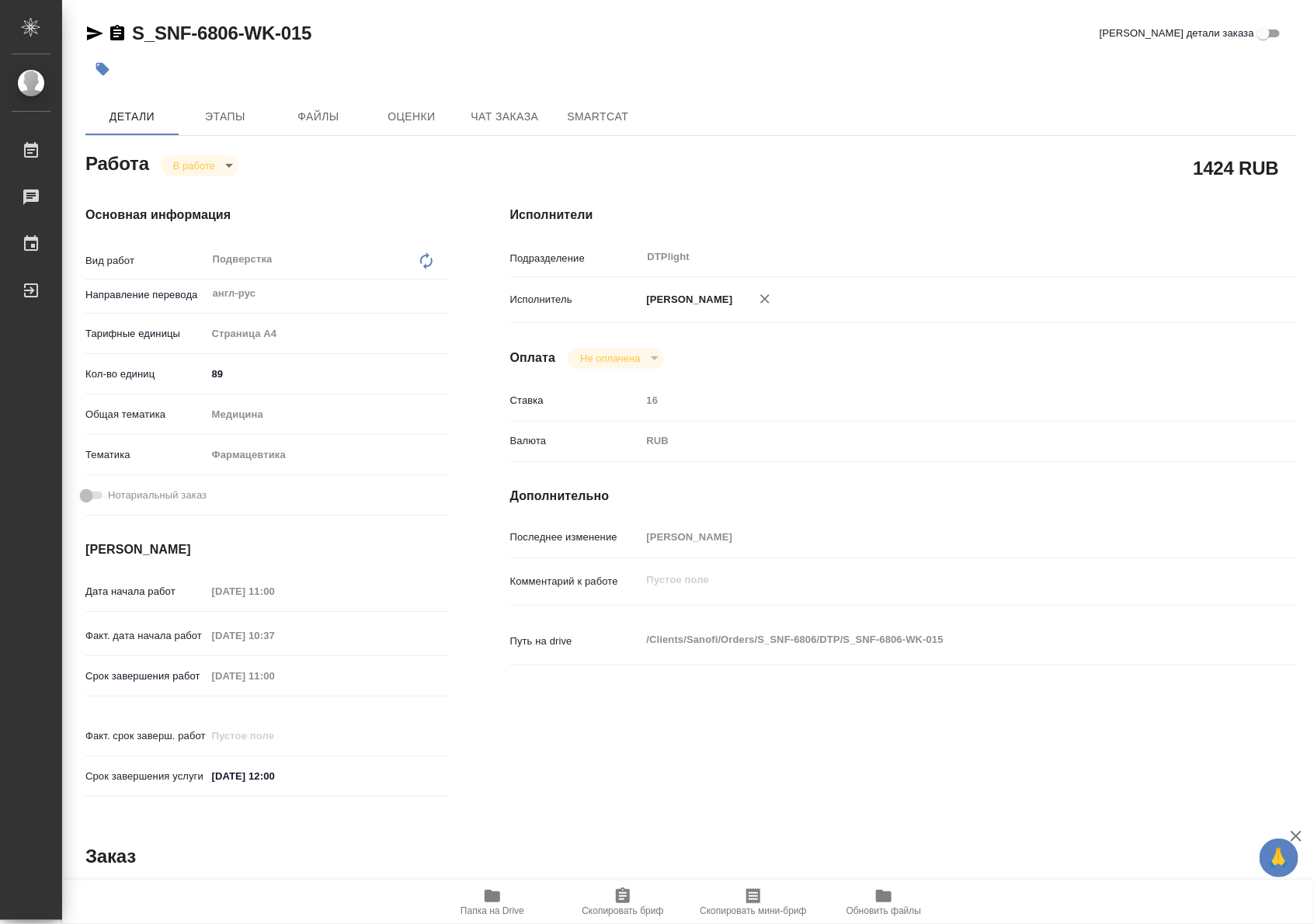
drag, startPoint x: 497, startPoint y: 903, endPoint x: 540, endPoint y: 860, distance: 60.8
click at [497, 903] on icon "button" at bounding box center [493, 896] width 19 height 19
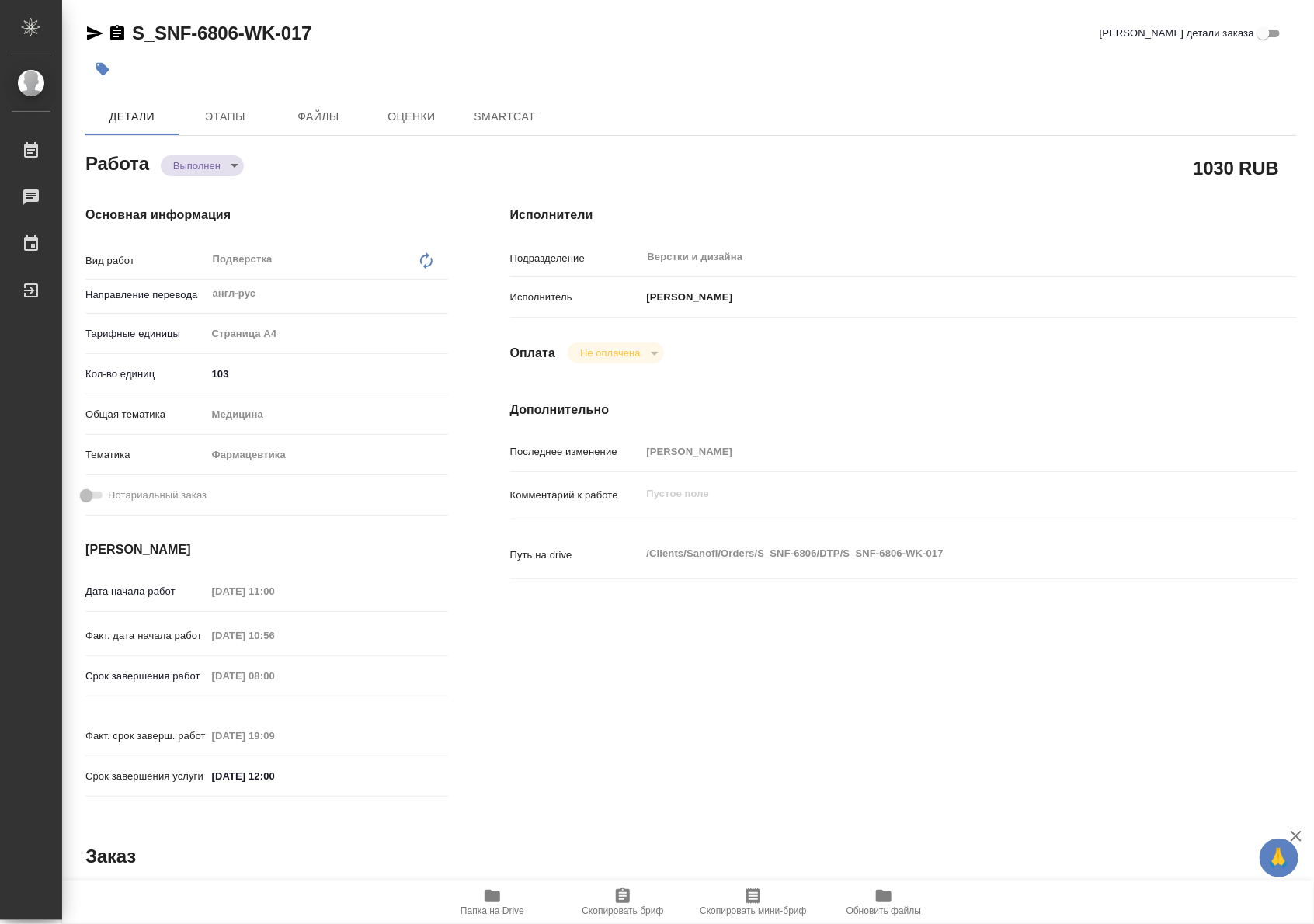
type textarea "x"
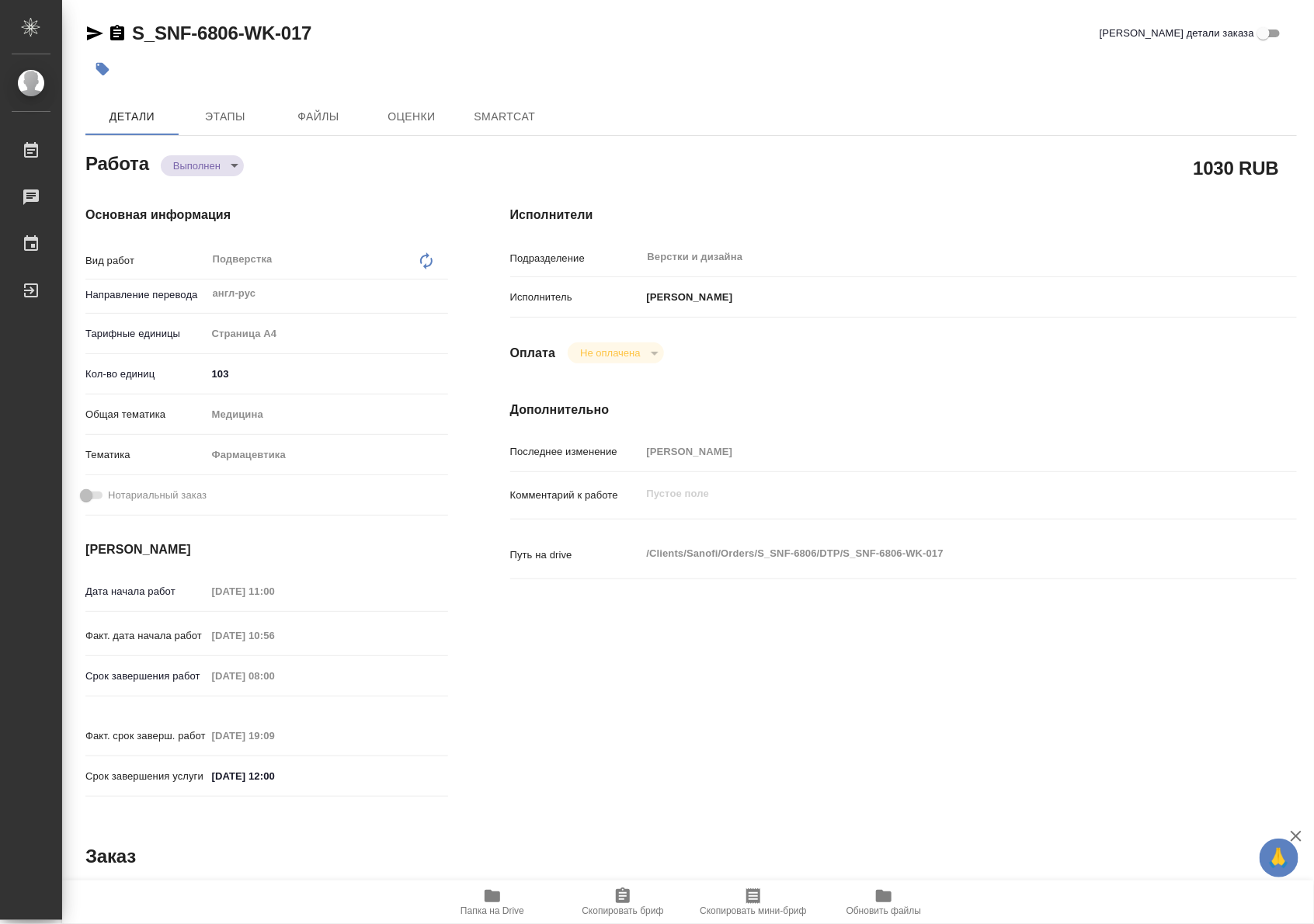
type textarea "x"
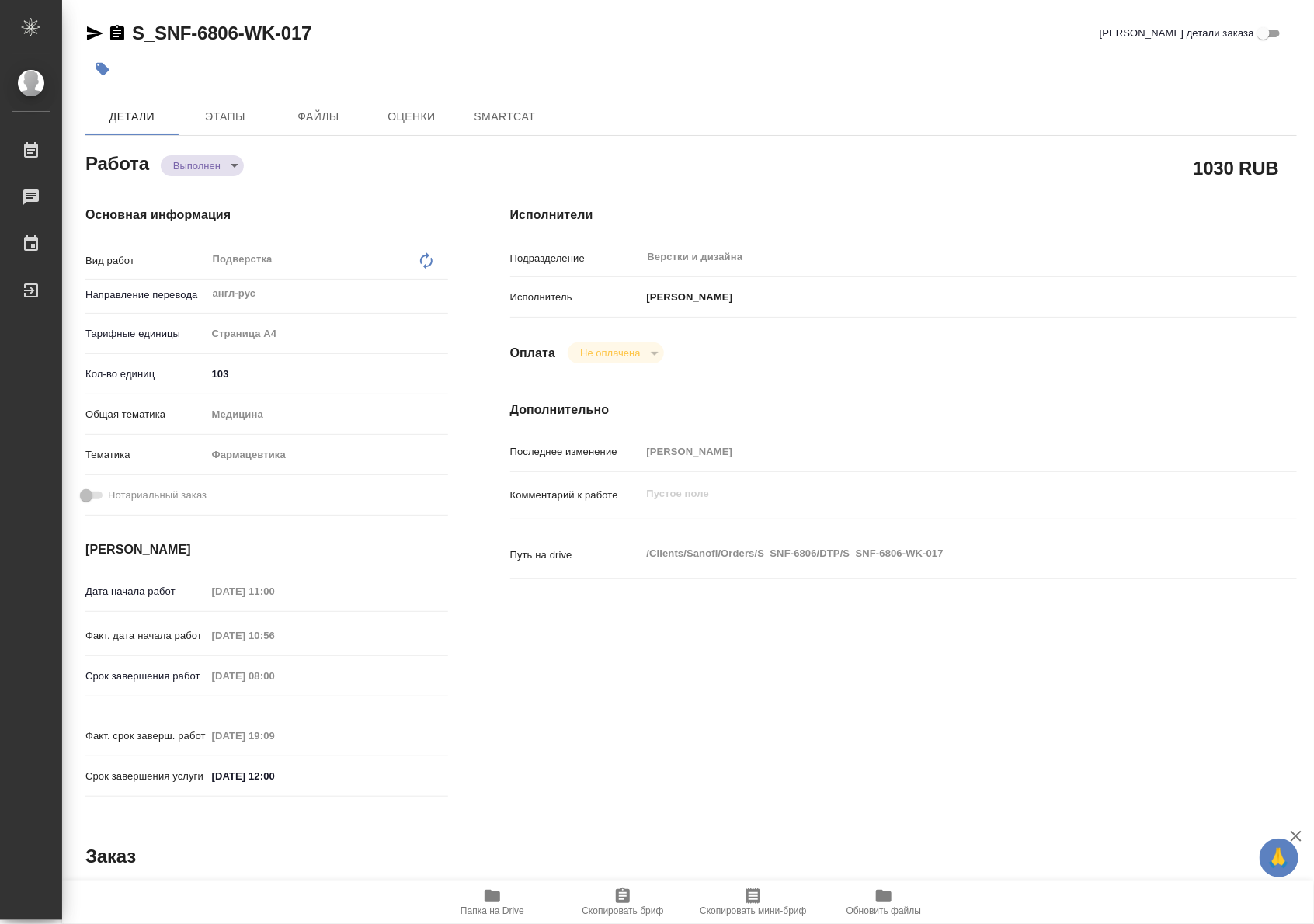
type textarea "x"
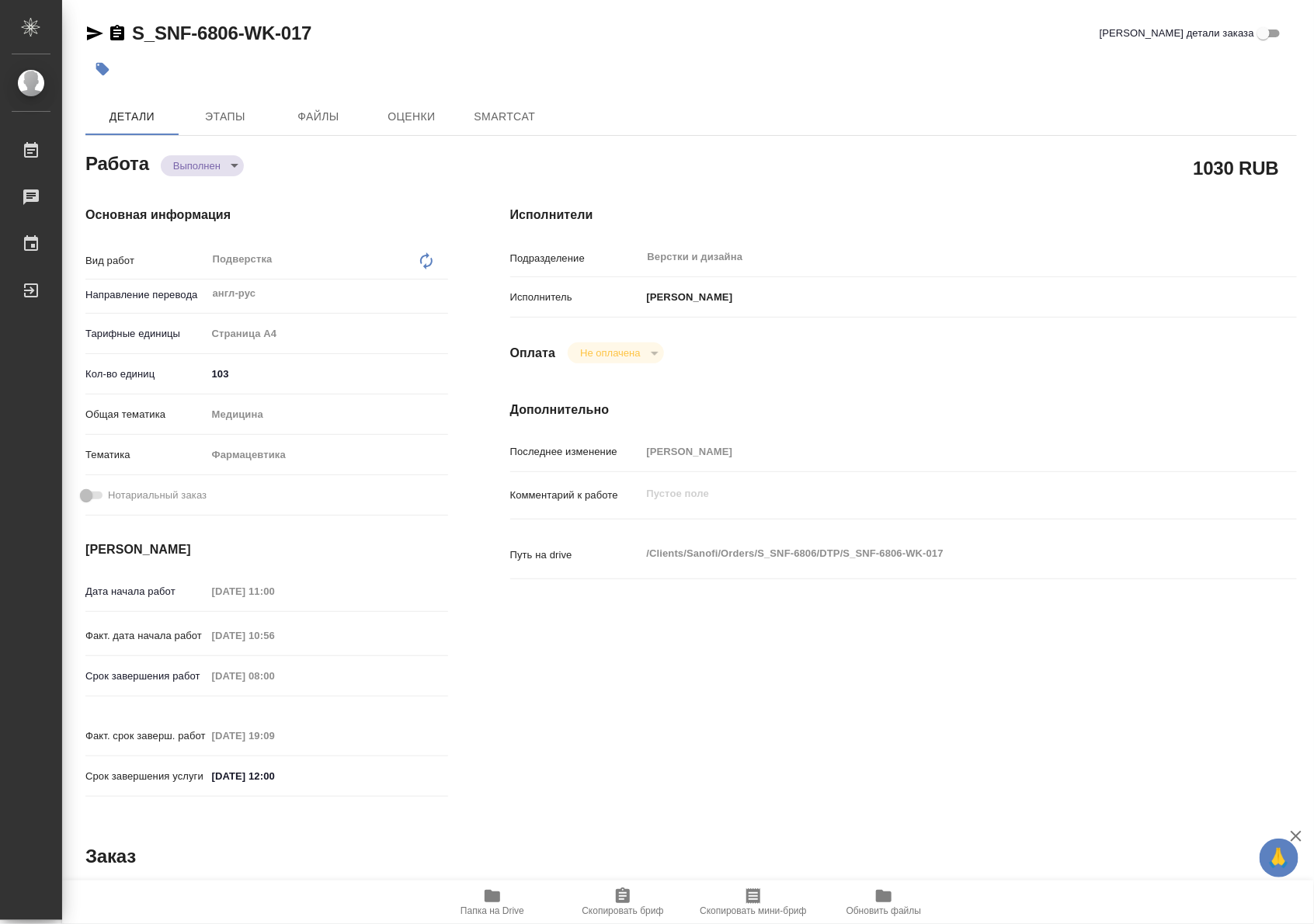
type textarea "x"
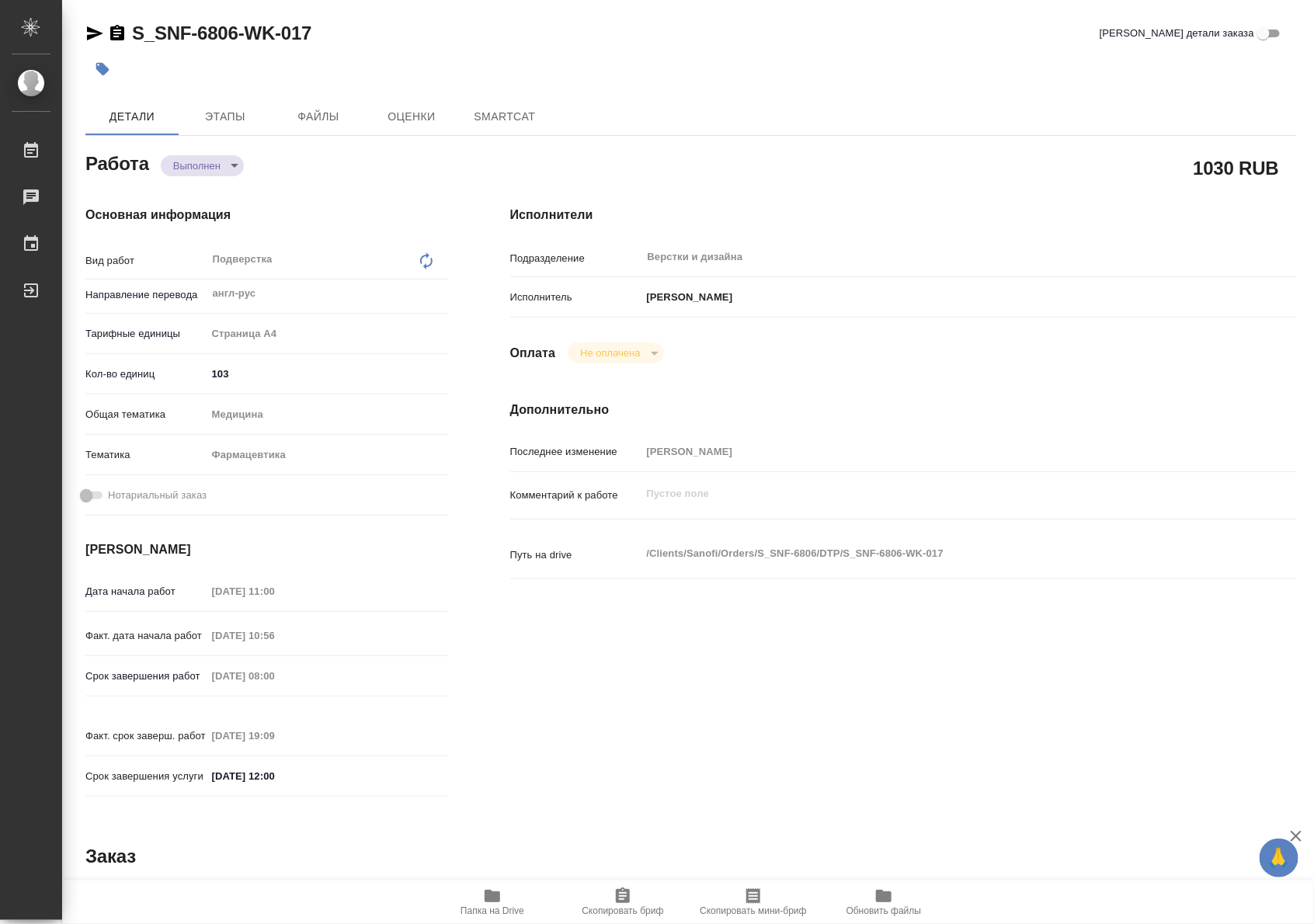
type textarea "x"
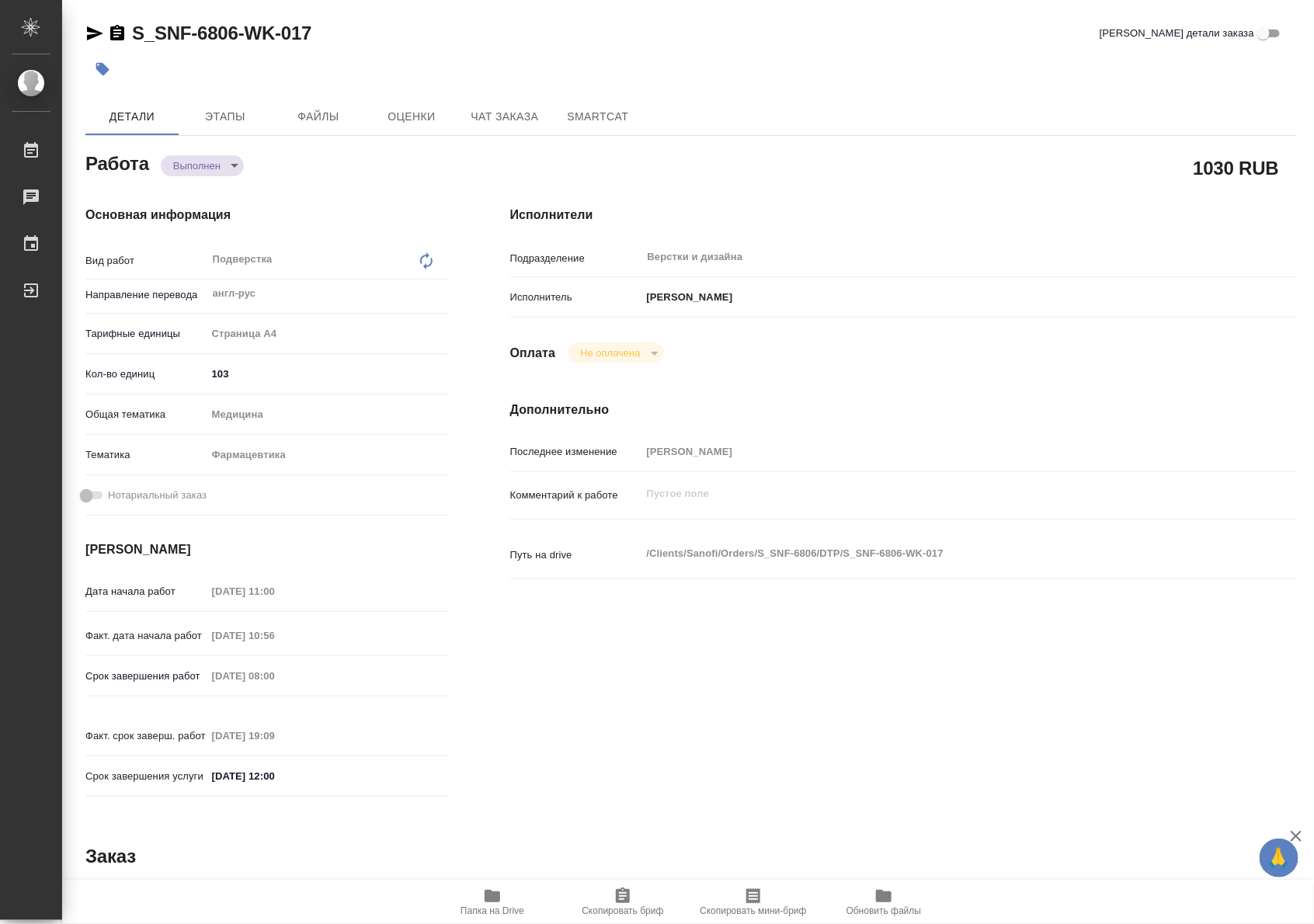
type textarea "x"
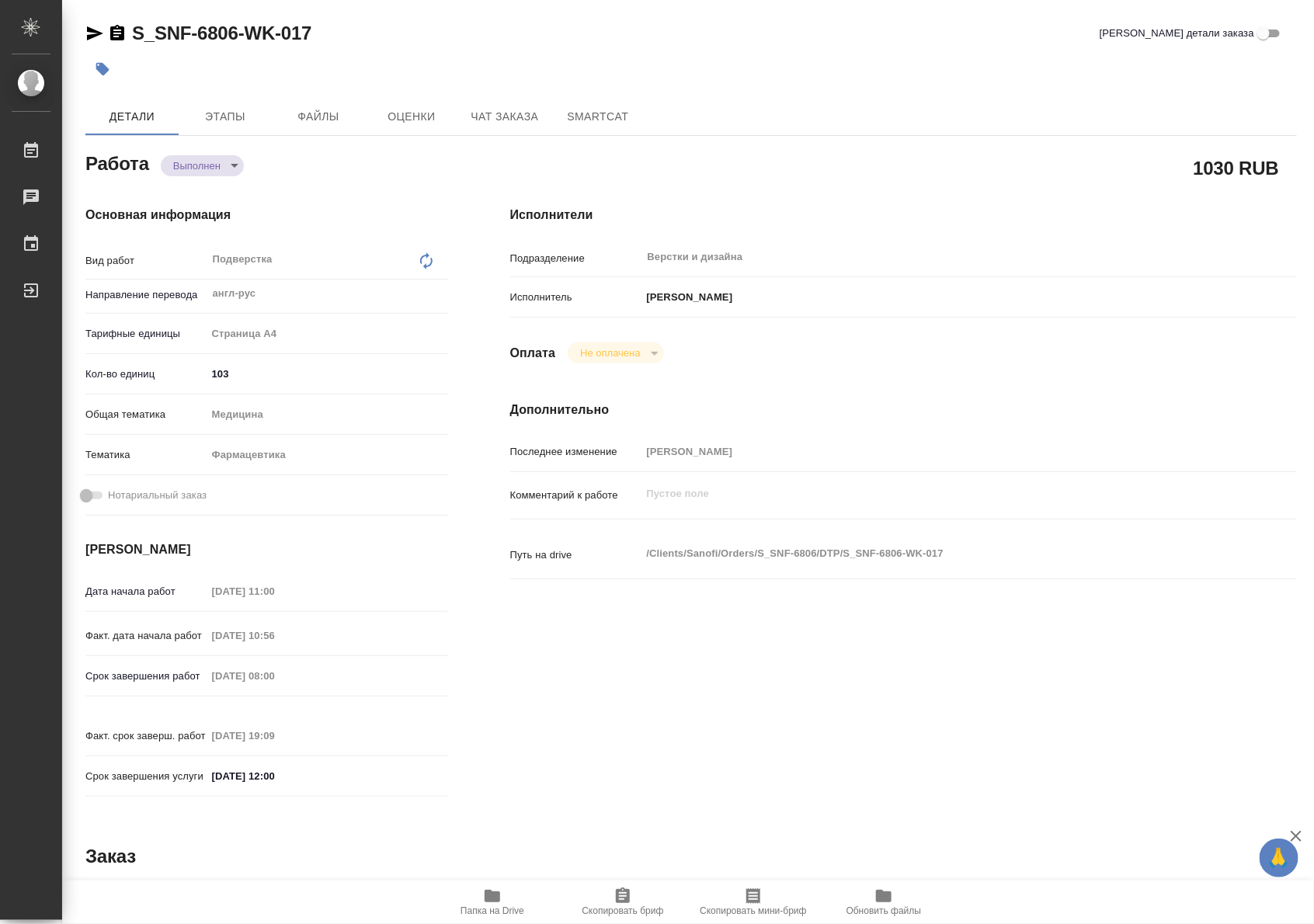
type textarea "x"
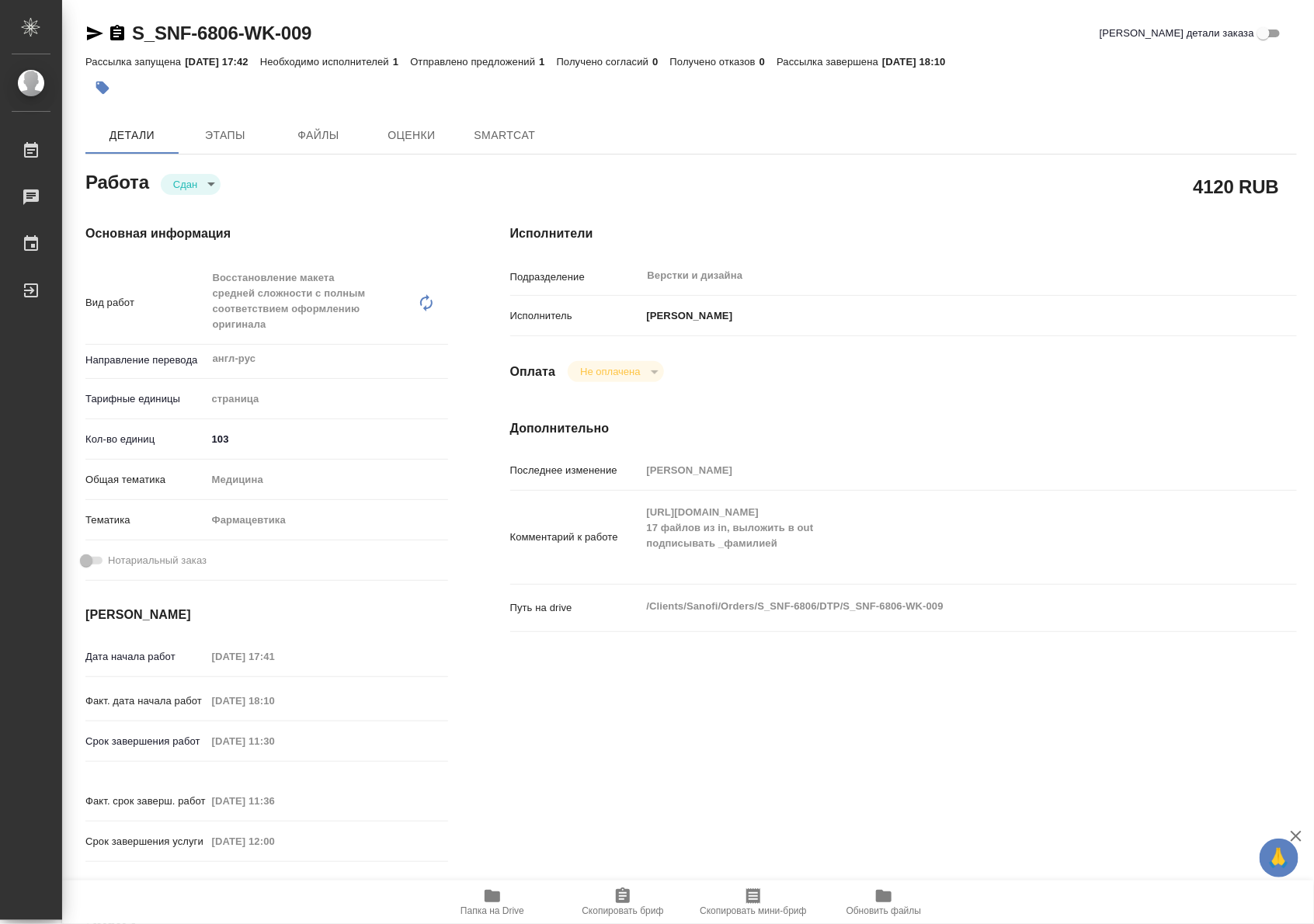
type textarea "x"
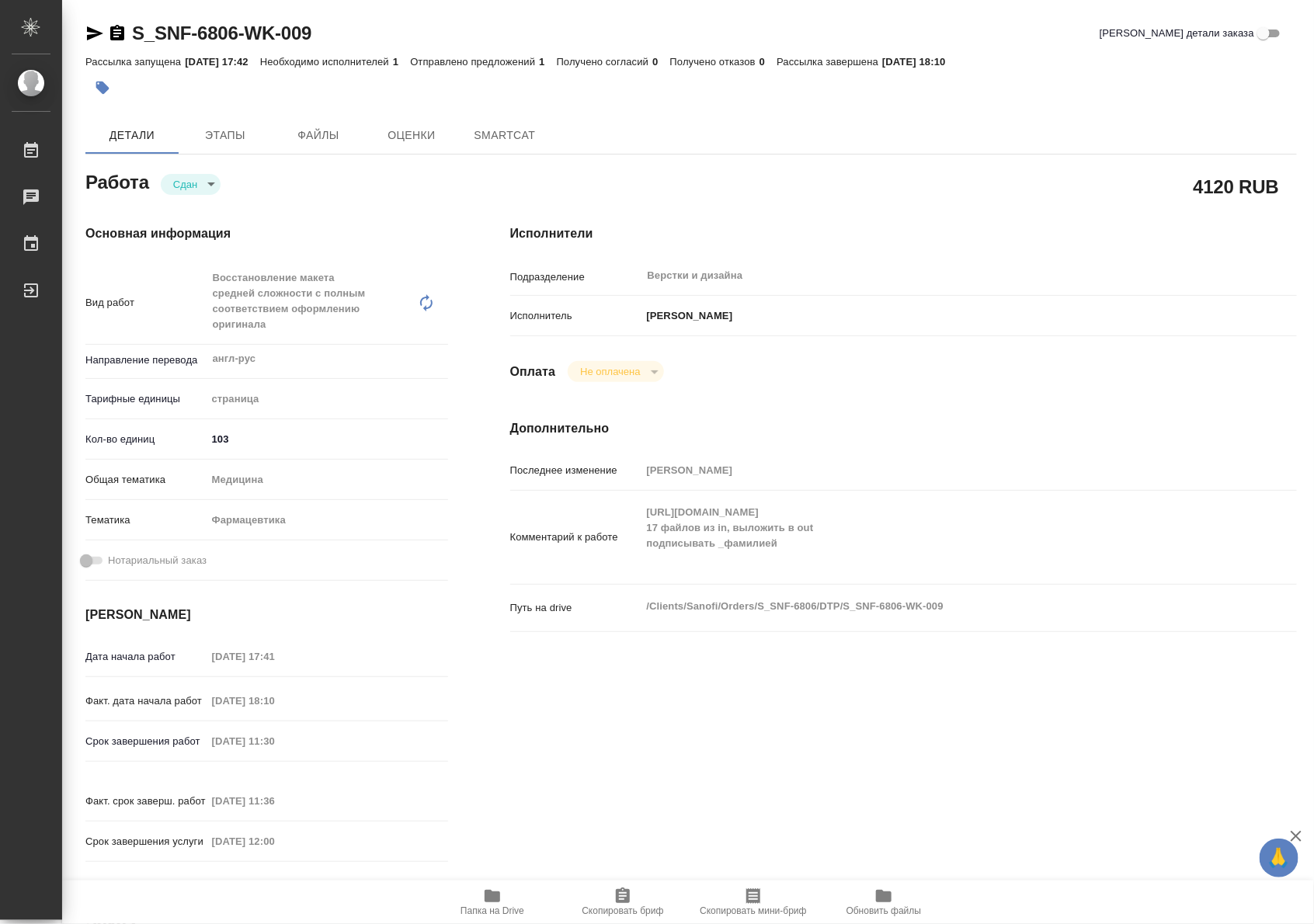
type textarea "x"
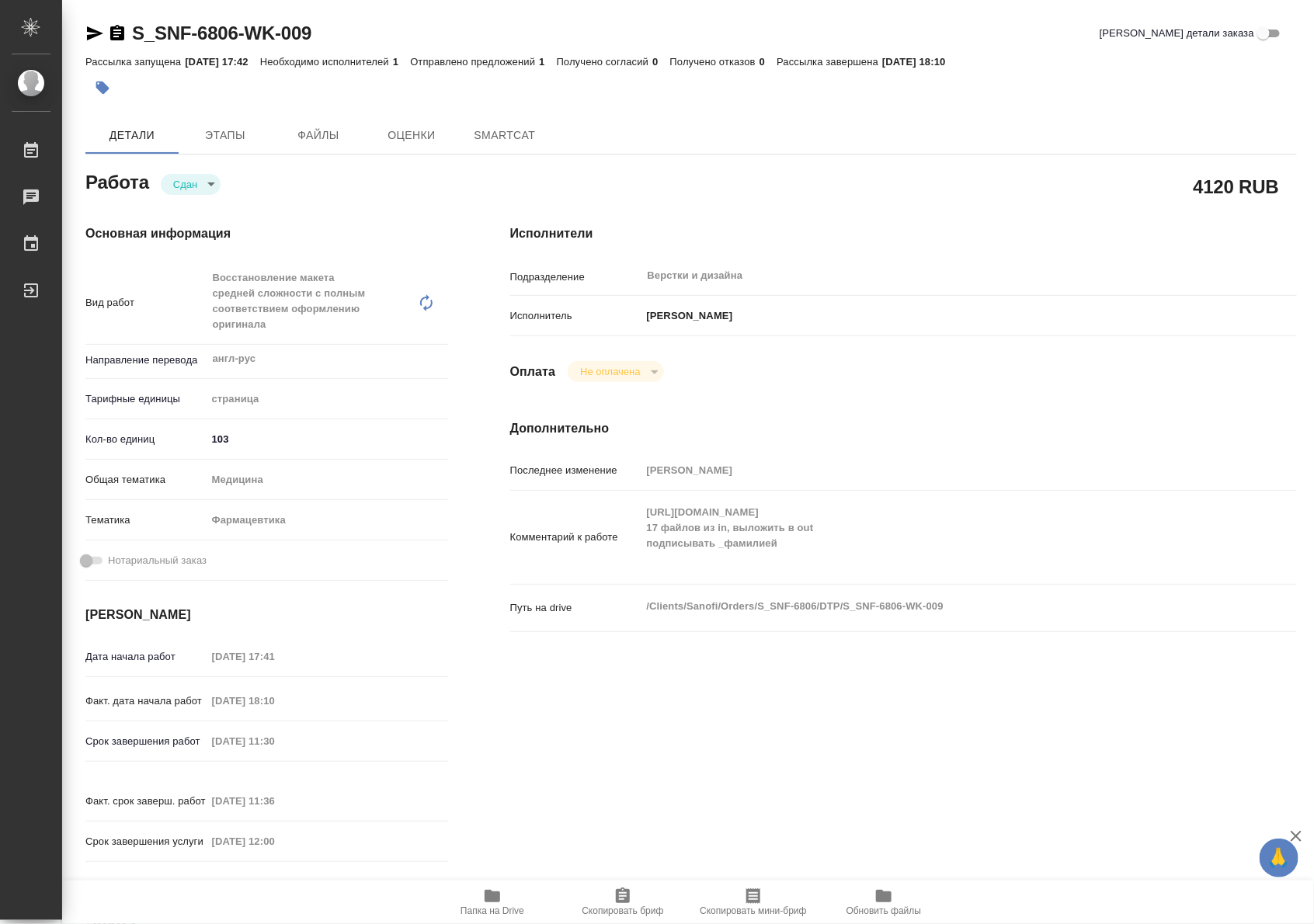
type textarea "x"
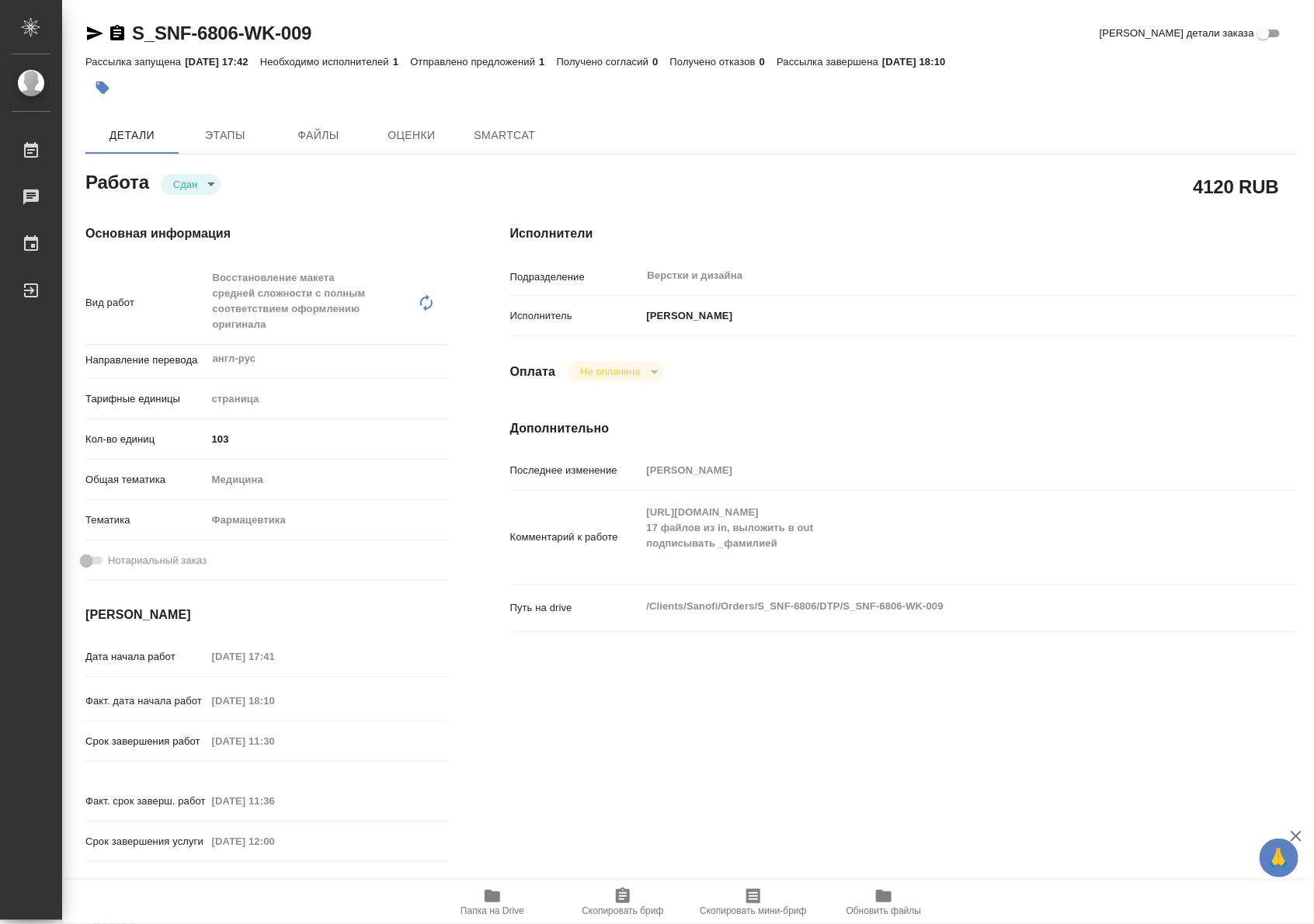
type textarea "x"
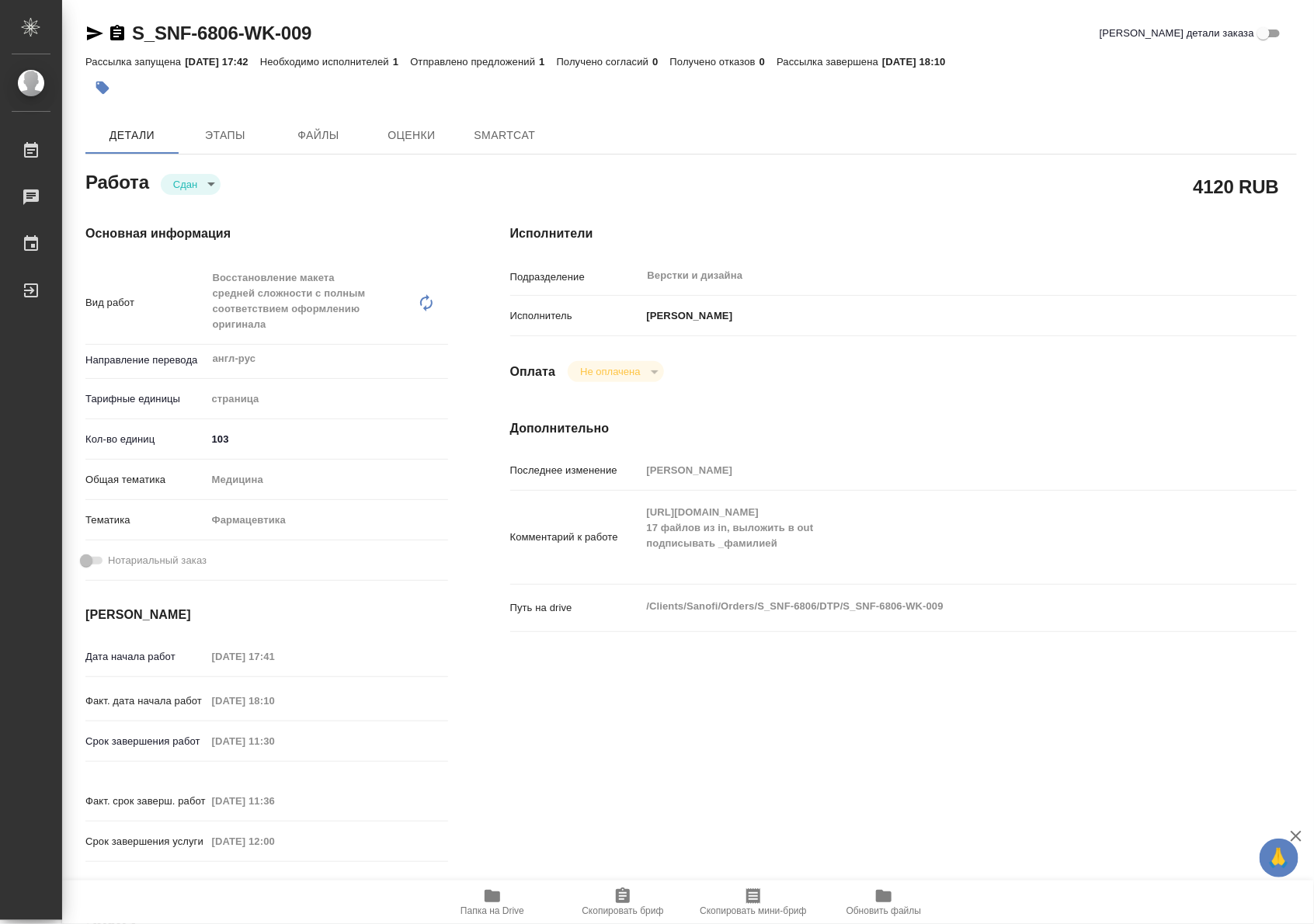
type textarea "x"
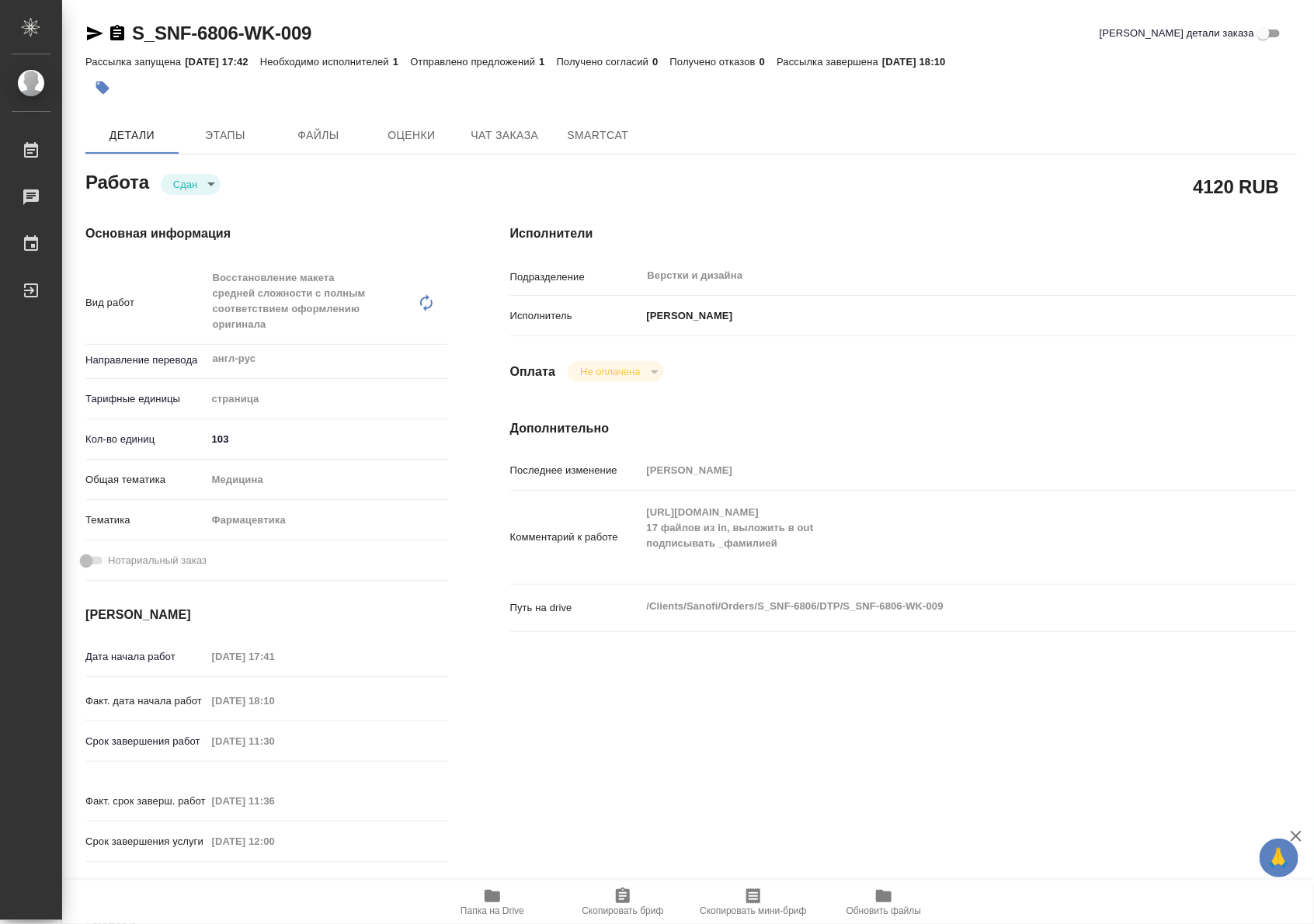
type textarea "x"
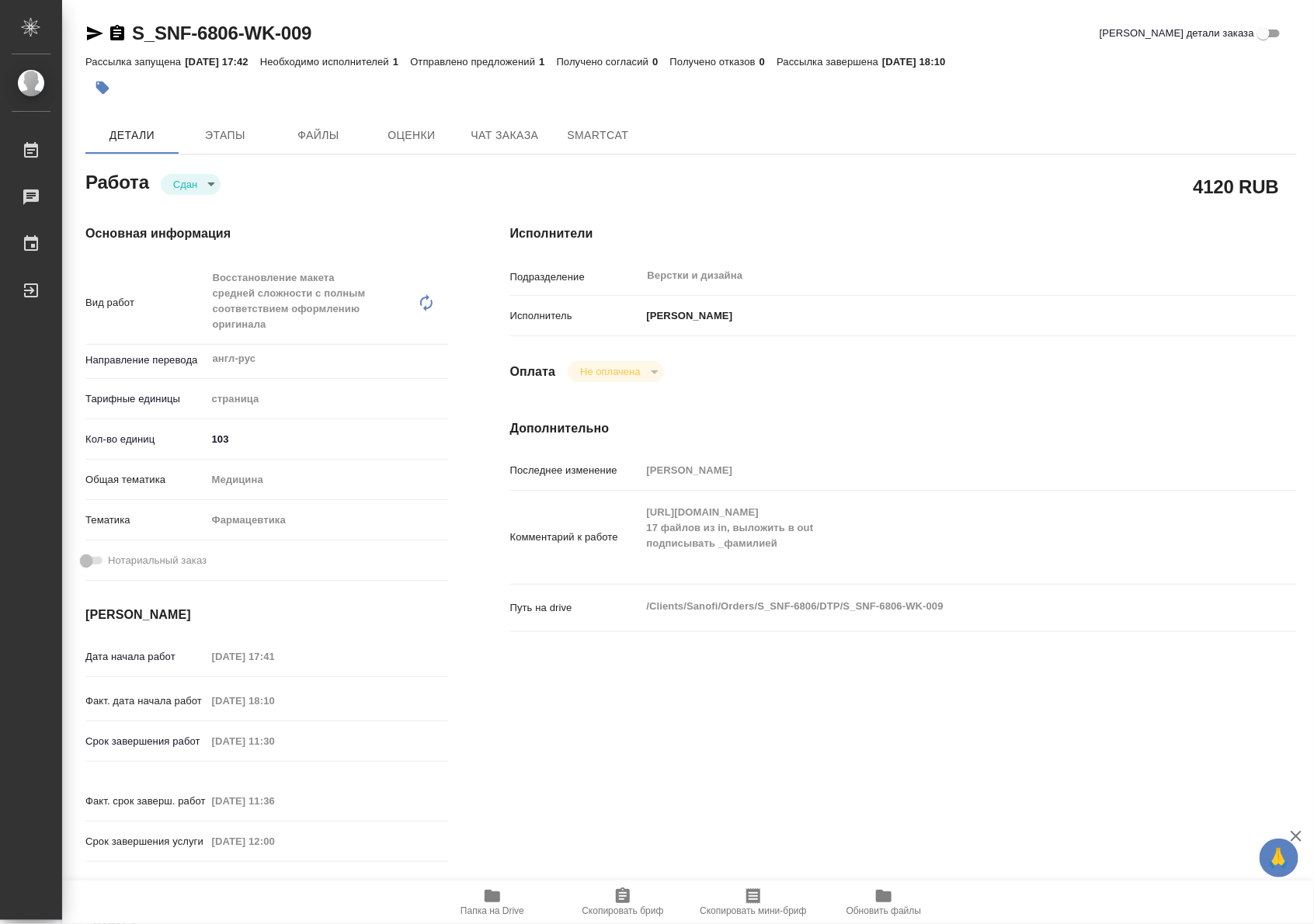
type textarea "x"
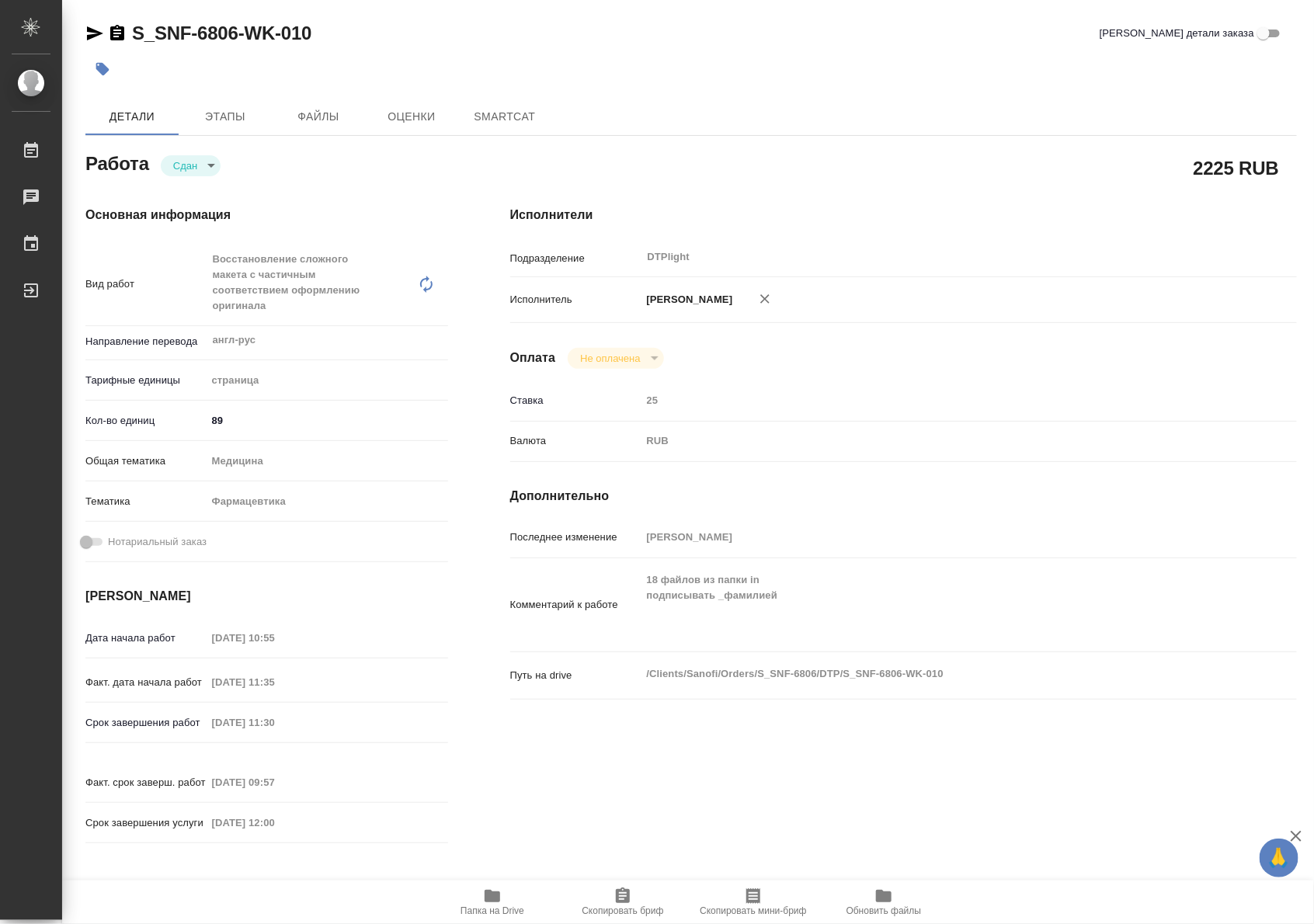
type textarea "x"
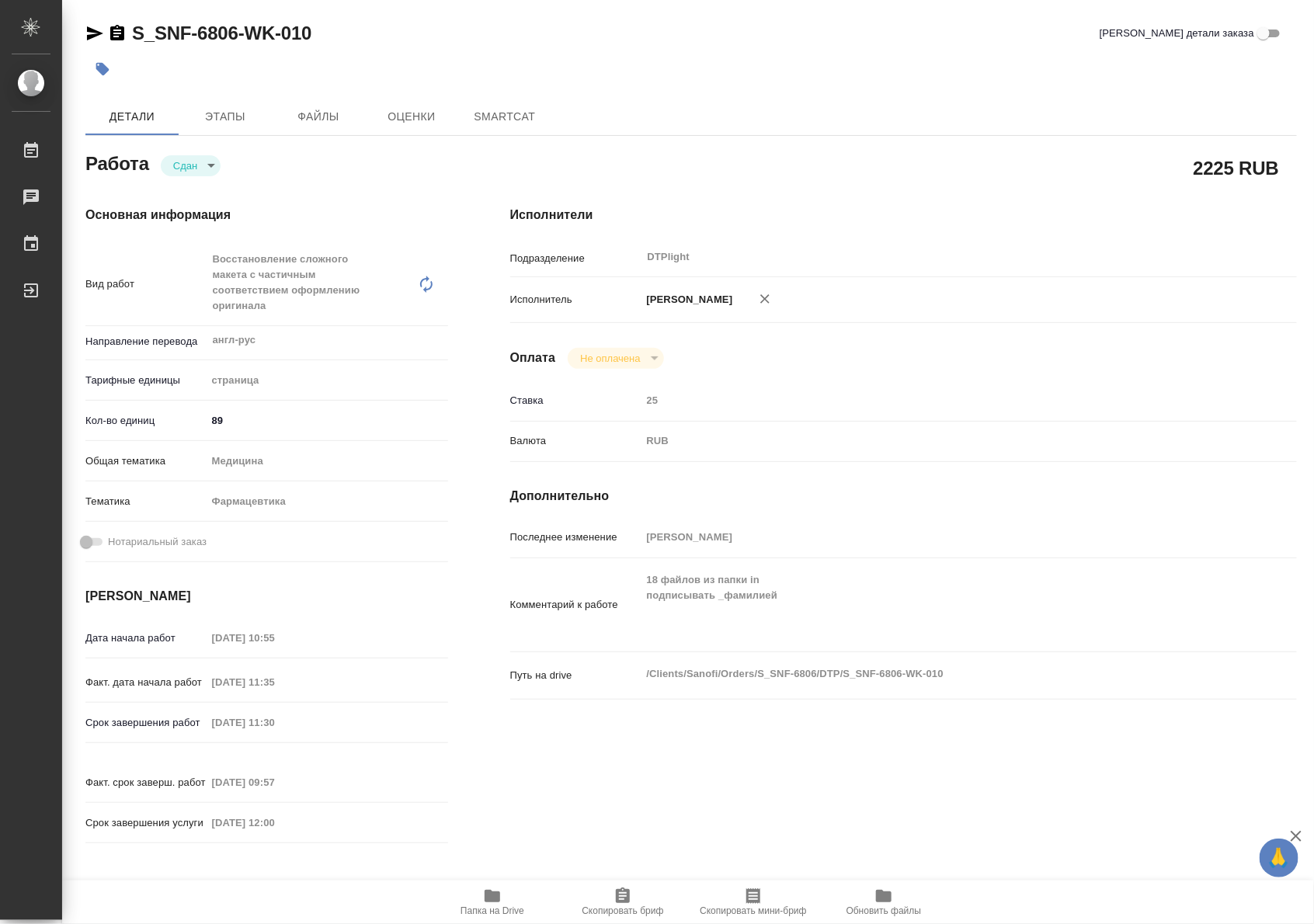
type textarea "x"
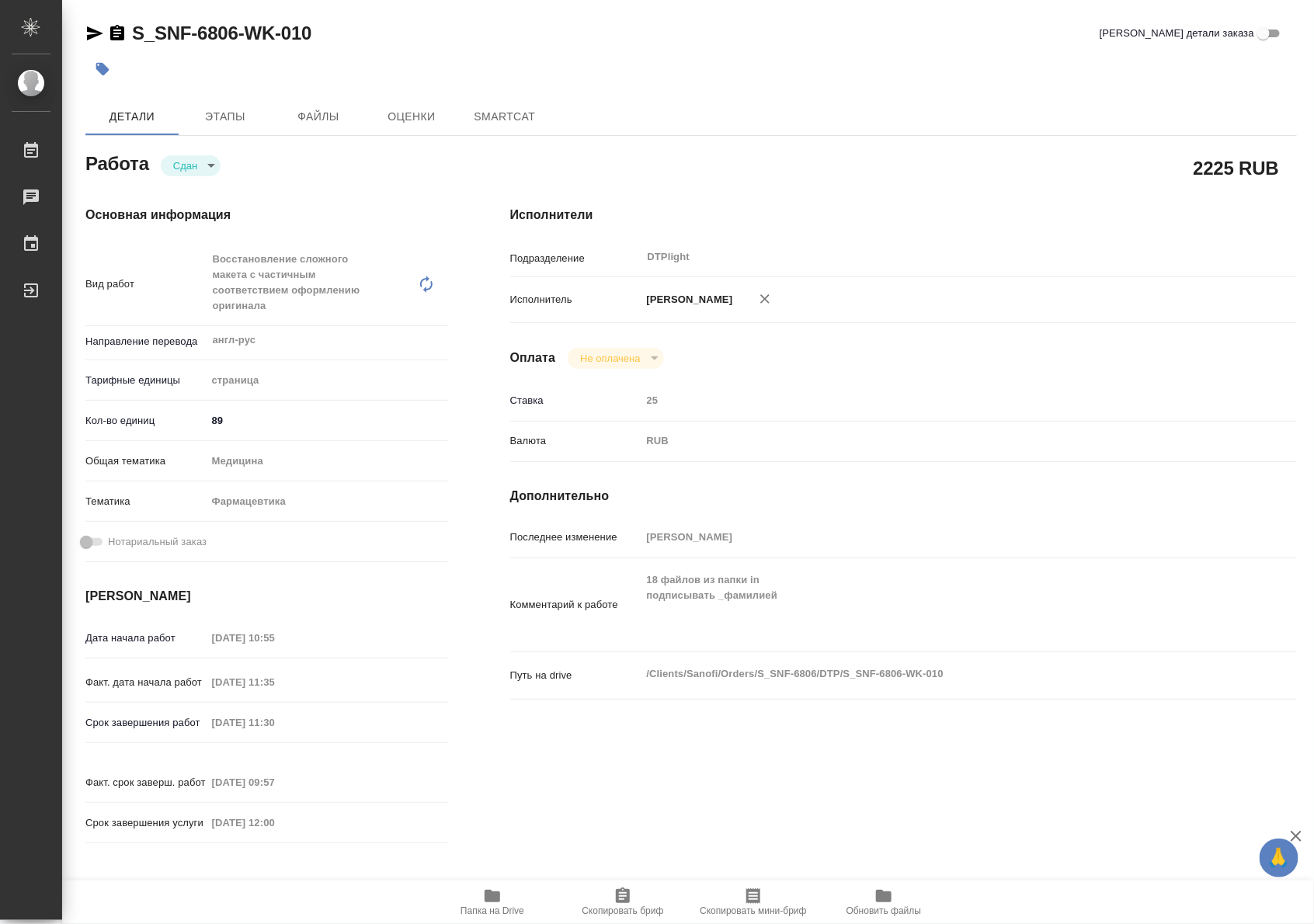
type textarea "x"
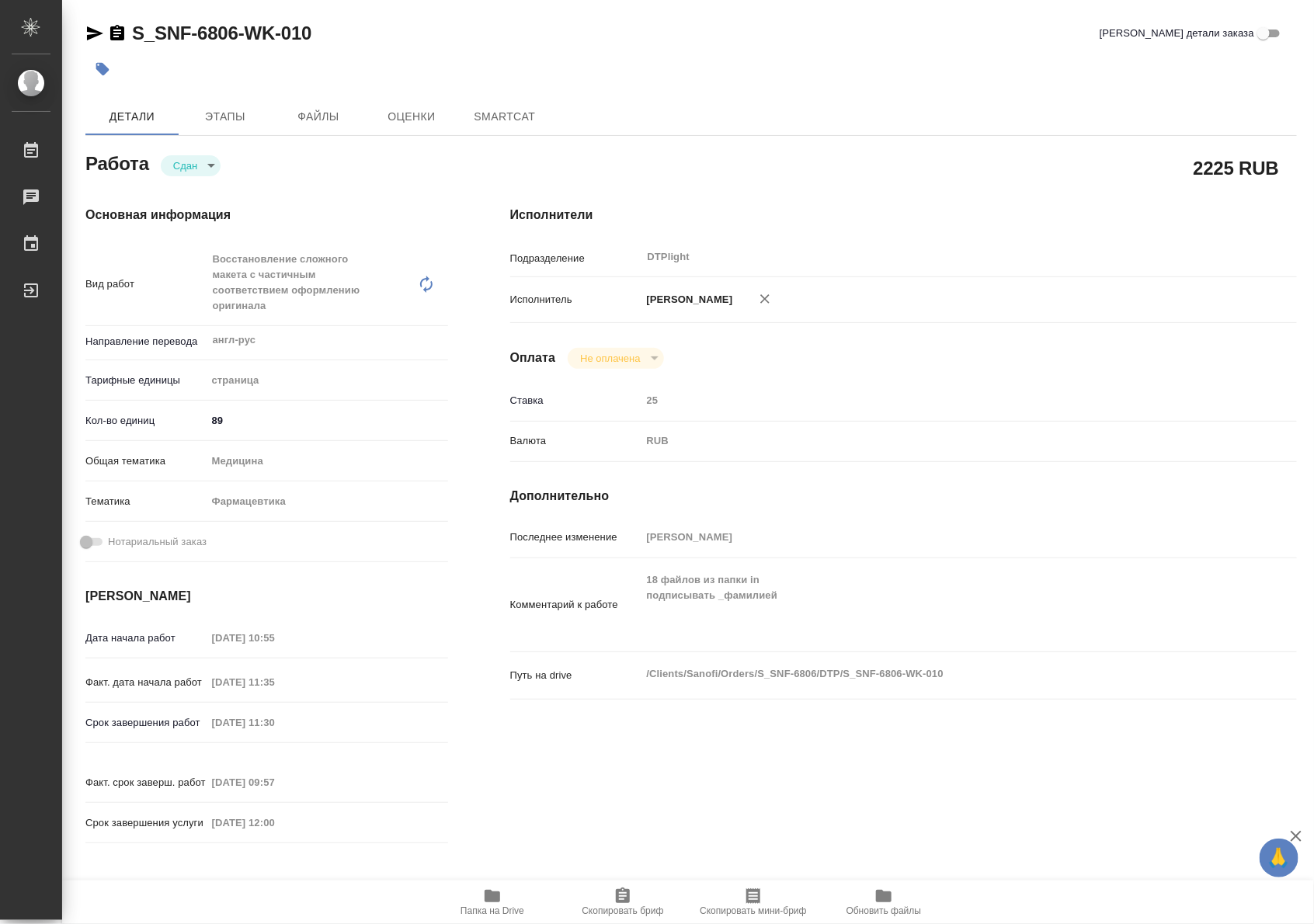
type textarea "x"
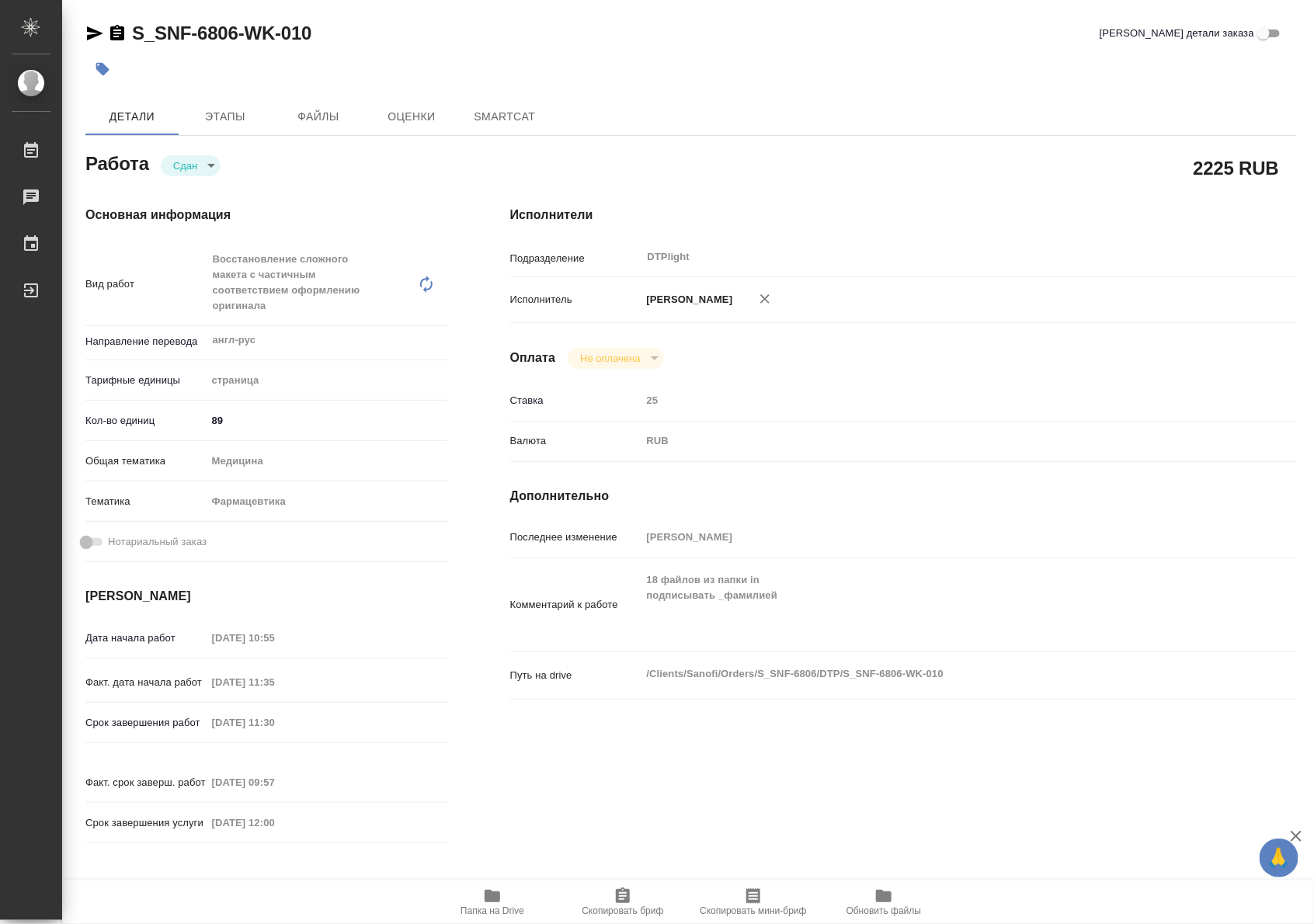
type textarea "x"
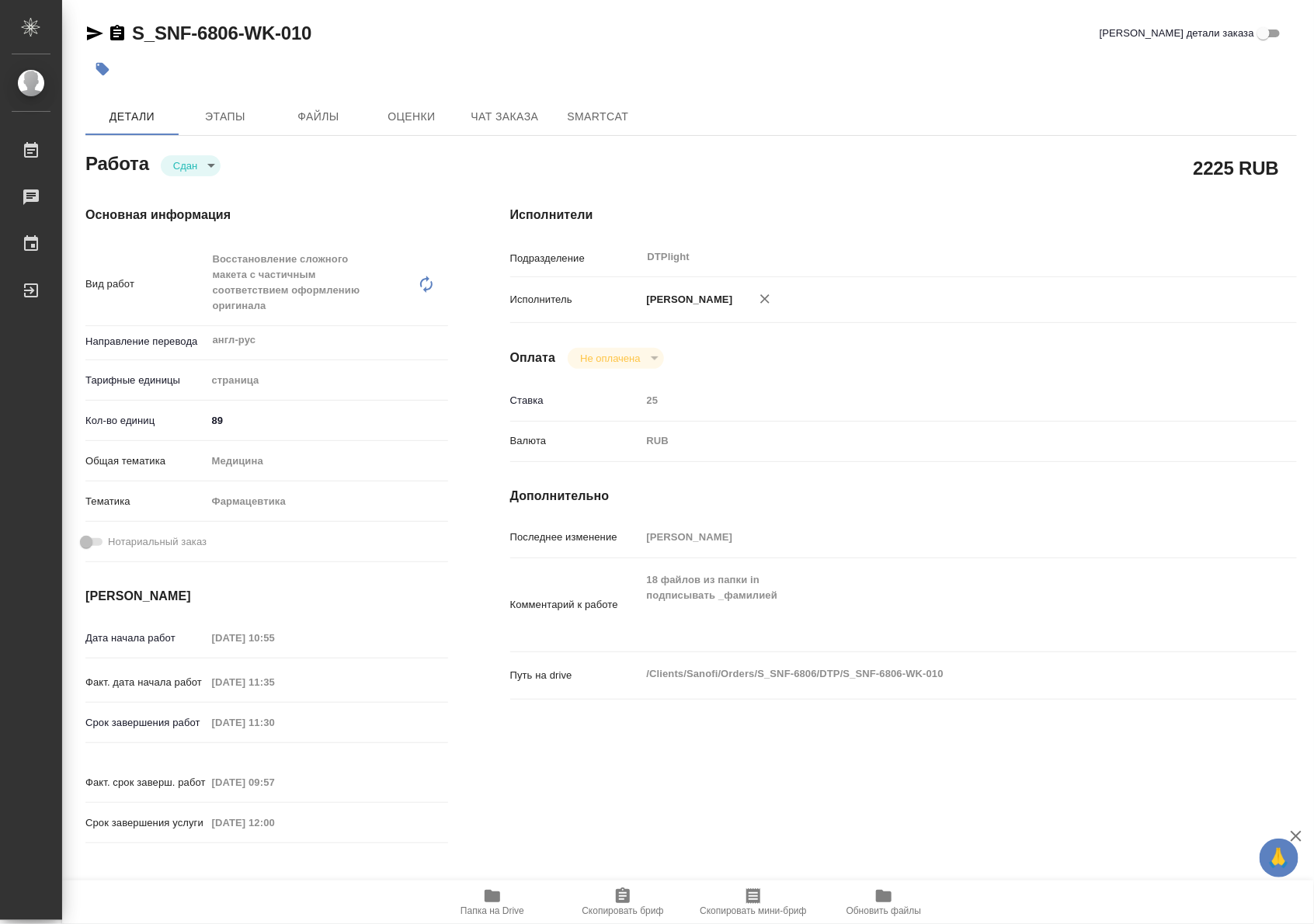
type textarea "x"
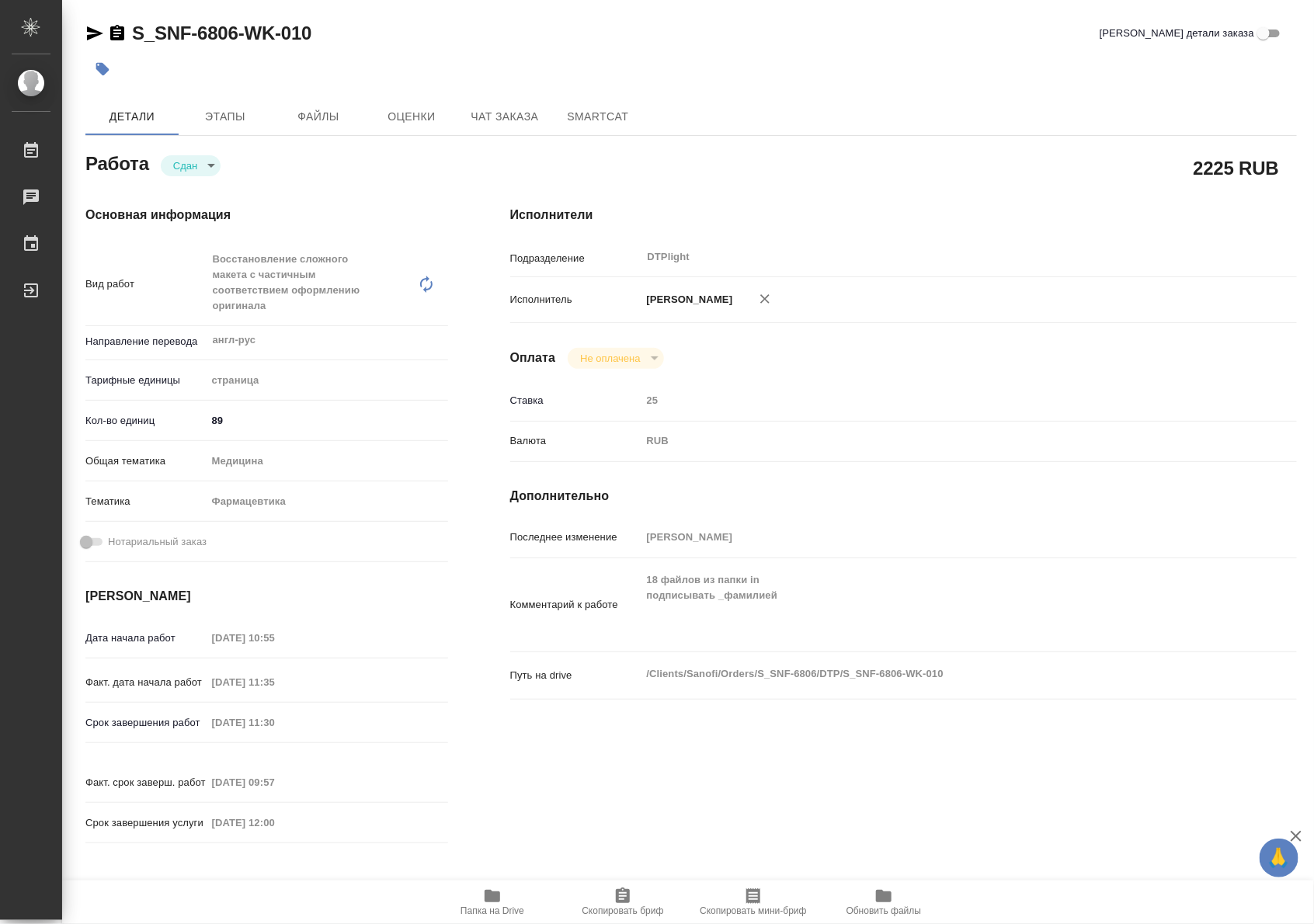
type textarea "x"
